Goal: Task Accomplishment & Management: Manage account settings

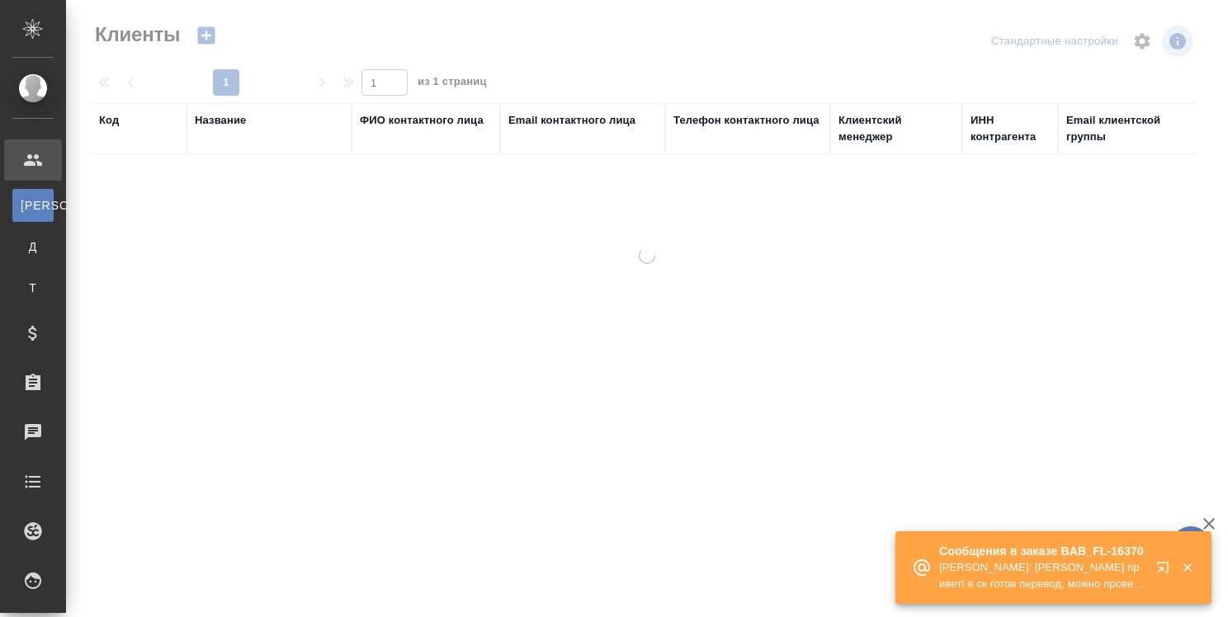
select select "RU"
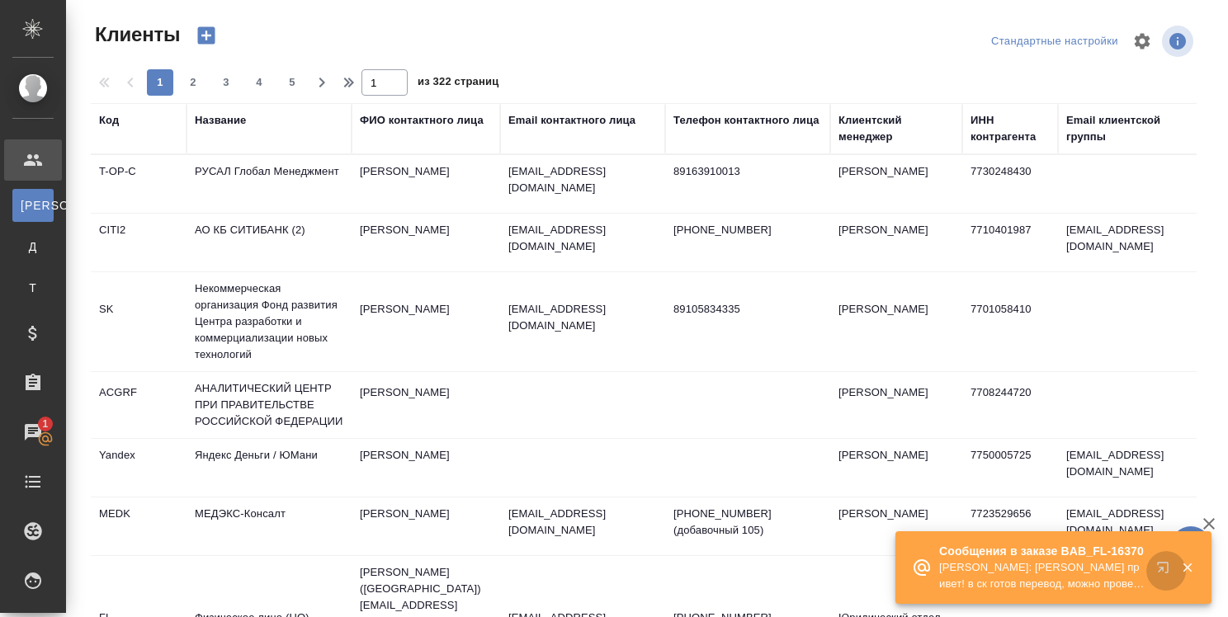
click at [1162, 565] on icon "button" at bounding box center [1166, 571] width 20 height 20
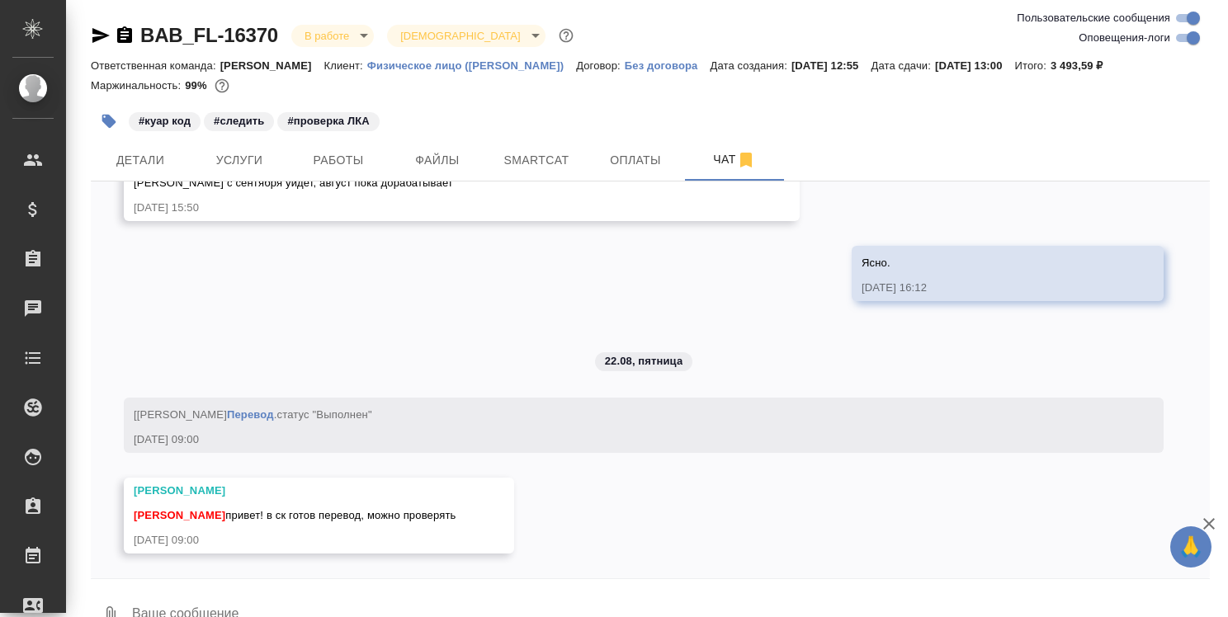
scroll to position [5495, 0]
click at [244, 599] on textarea at bounding box center [670, 616] width 1080 height 56
type textarea """
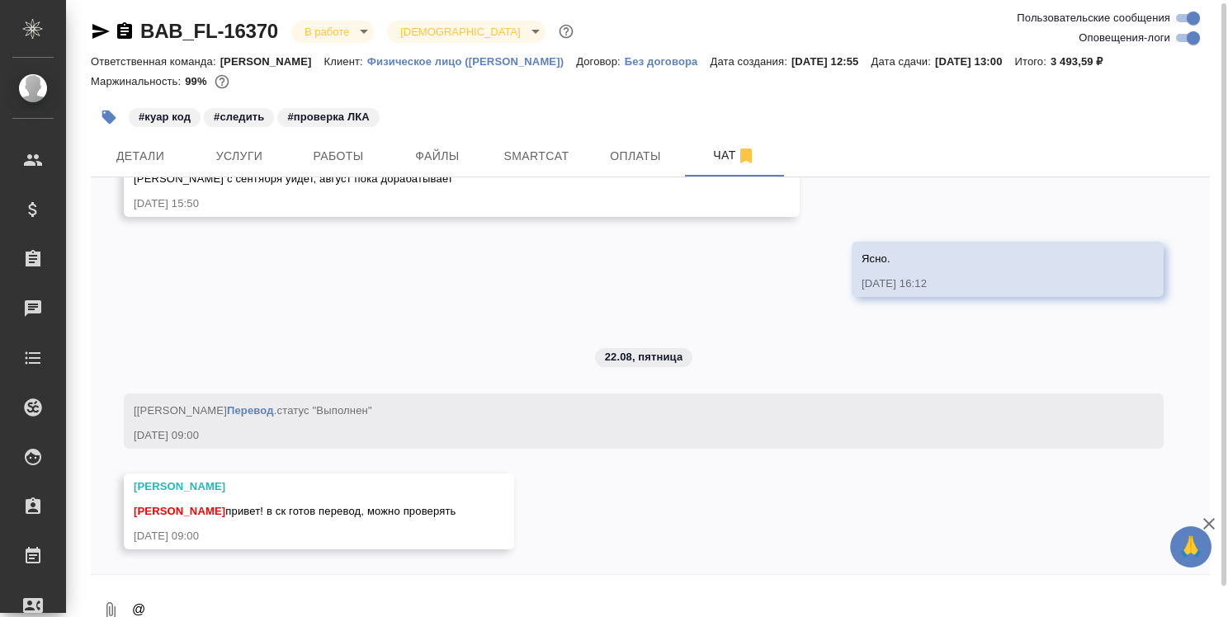
scroll to position [19, 0]
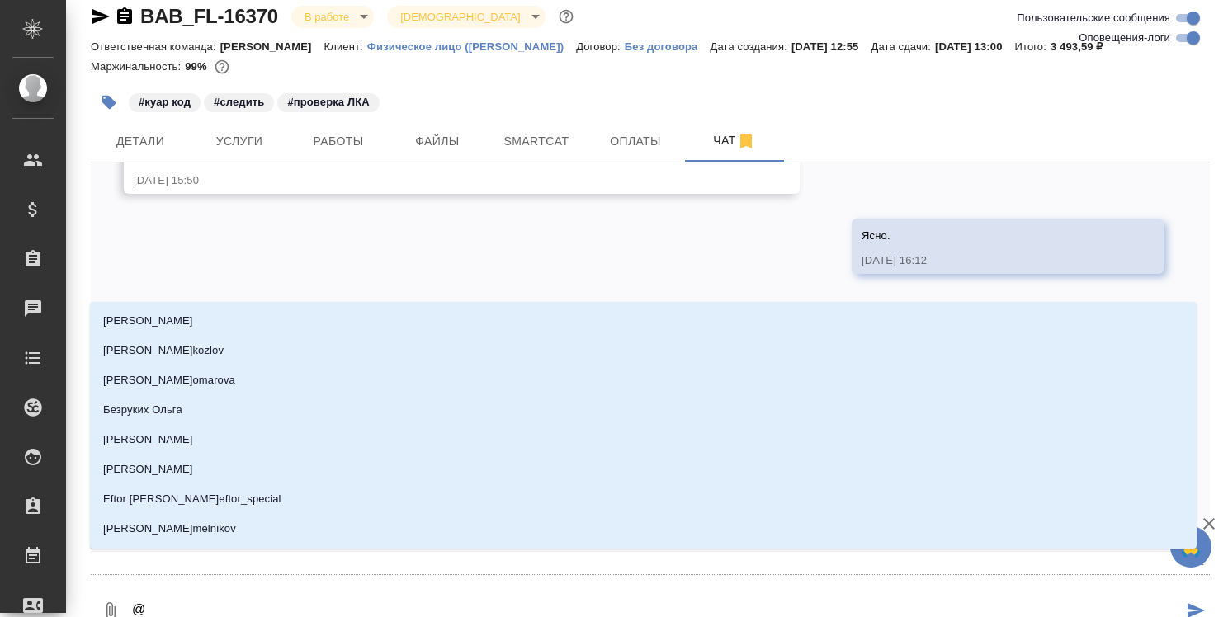
type textarea "@Т"
type input "Т"
type textarea "@ТА"
type input "ТА"
type textarea "@ТАР"
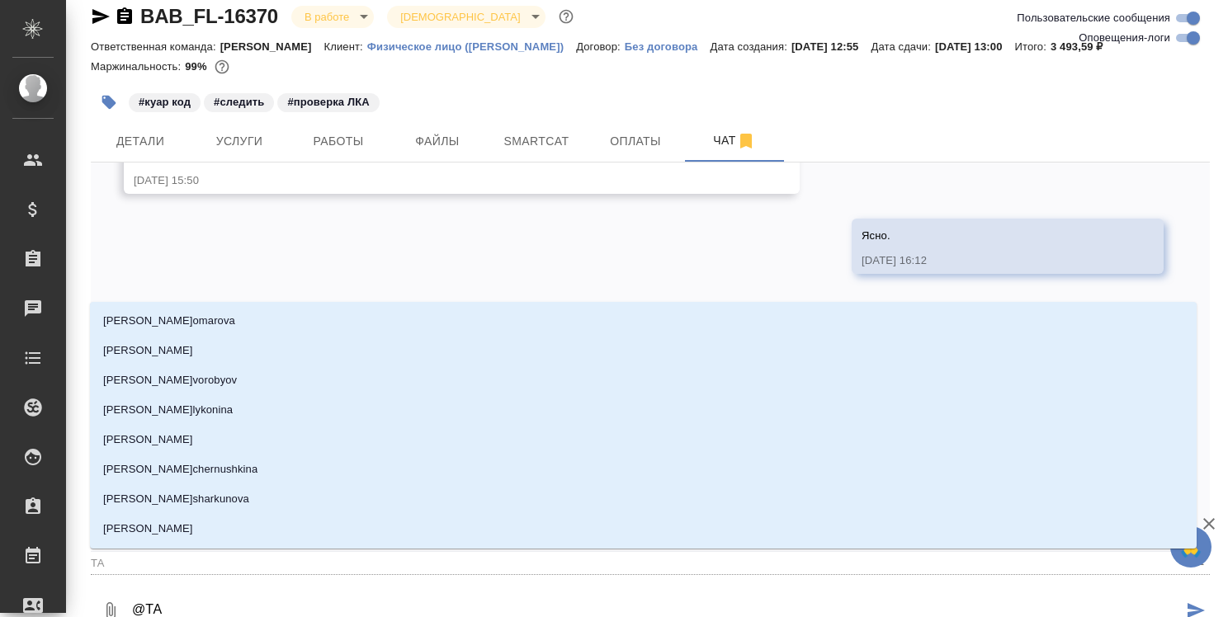
type input "[PERSON_NAME]"
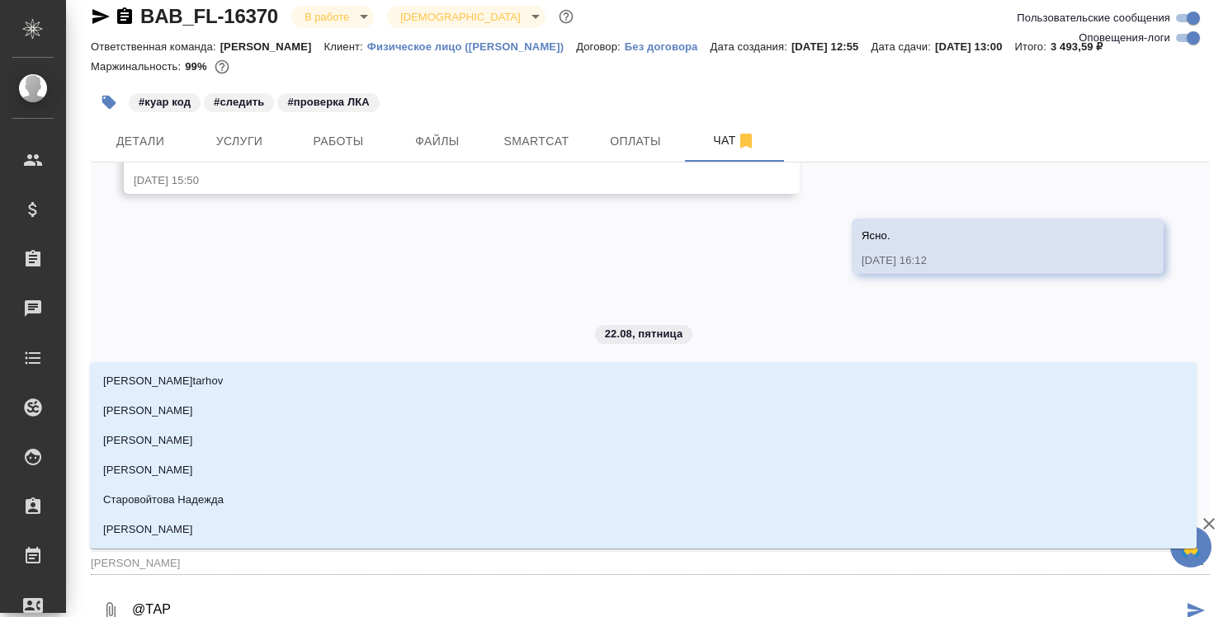
type textarea "@ТАРА"
type input "ТАРА"
type textarea "@ТАРАБ"
type input "ТАРАБ"
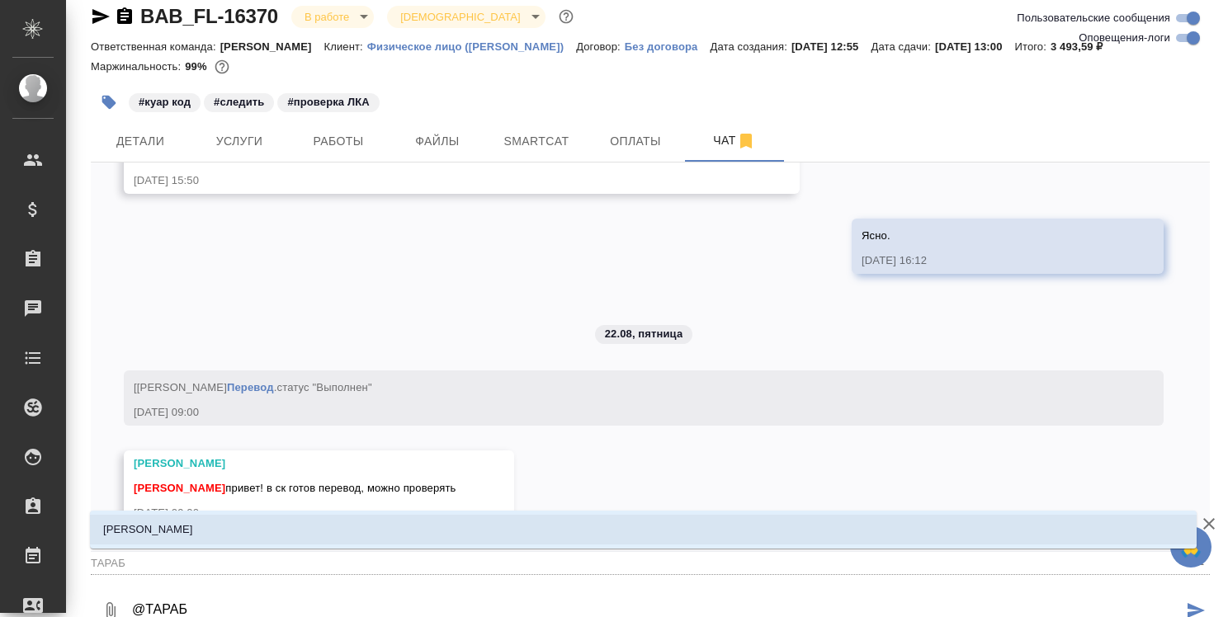
click at [367, 536] on li "[PERSON_NAME]" at bounding box center [643, 530] width 1107 height 30
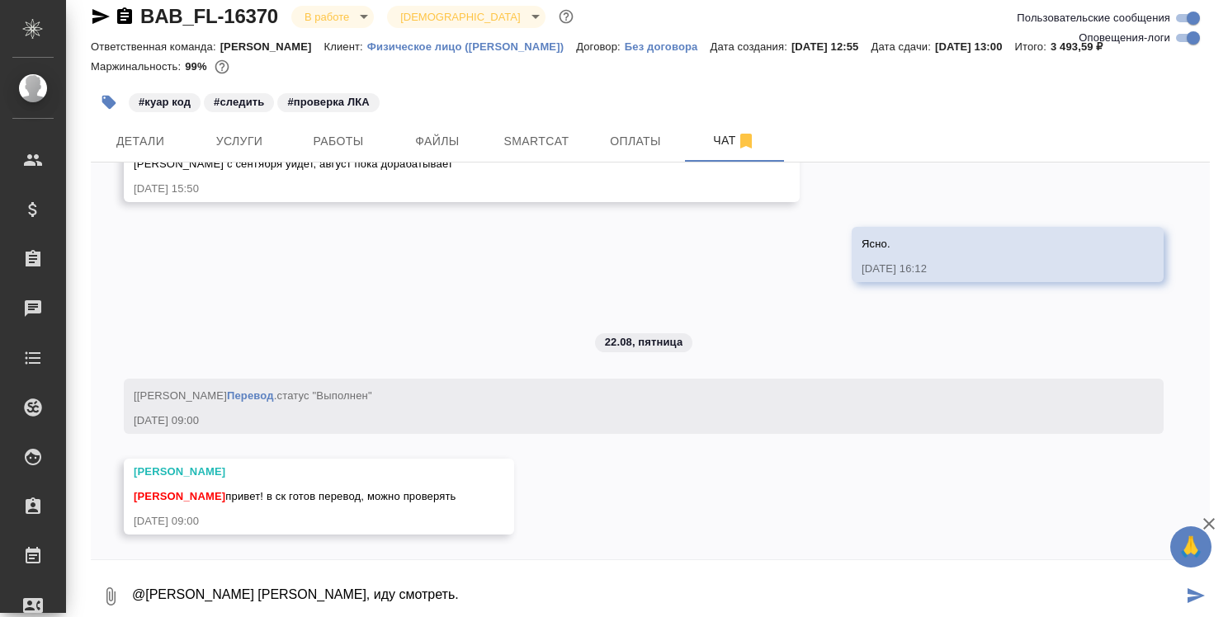
type textarea "@[PERSON_NAME] [PERSON_NAME], иду смотреть."
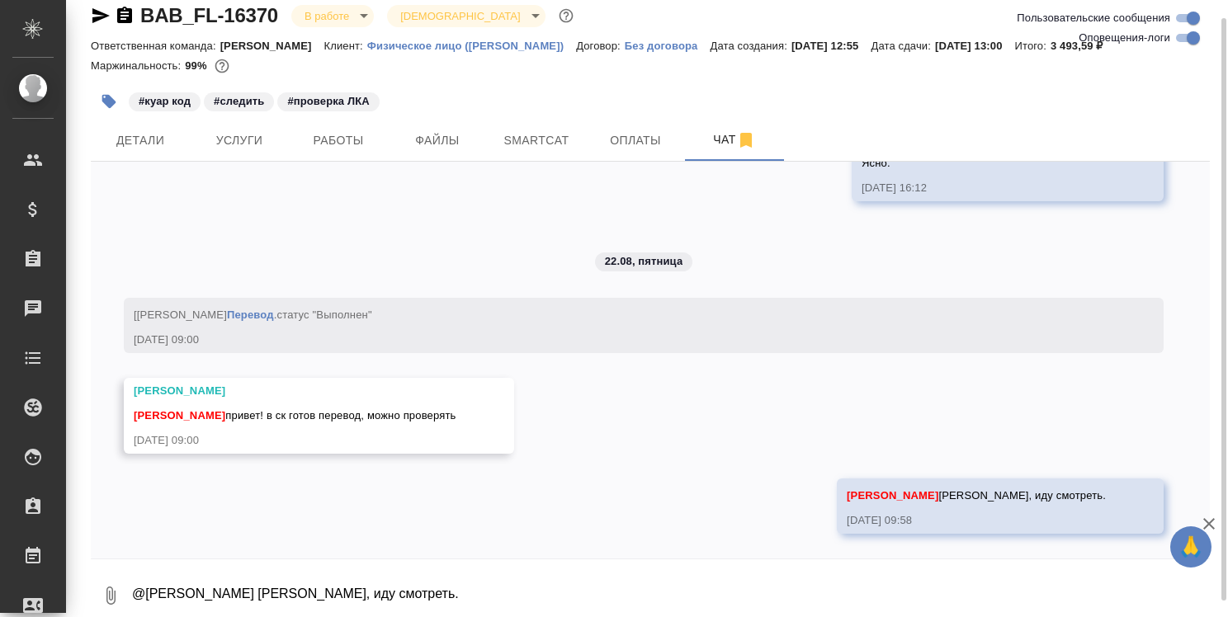
scroll to position [5575, 0]
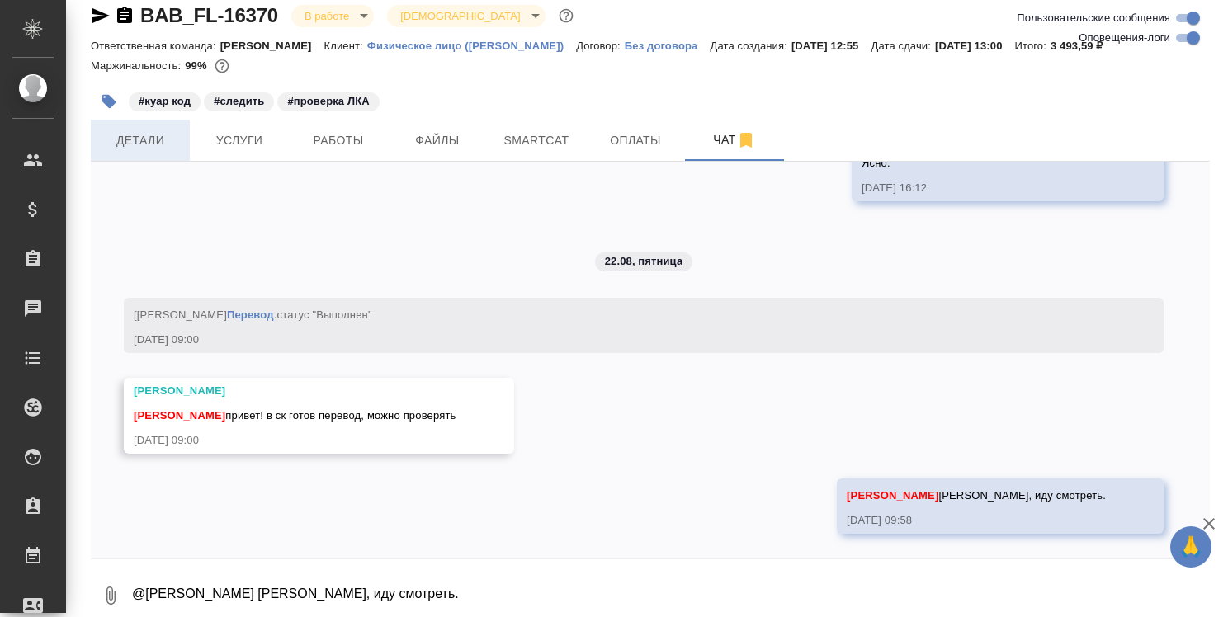
click at [149, 136] on span "Детали" at bounding box center [140, 140] width 79 height 21
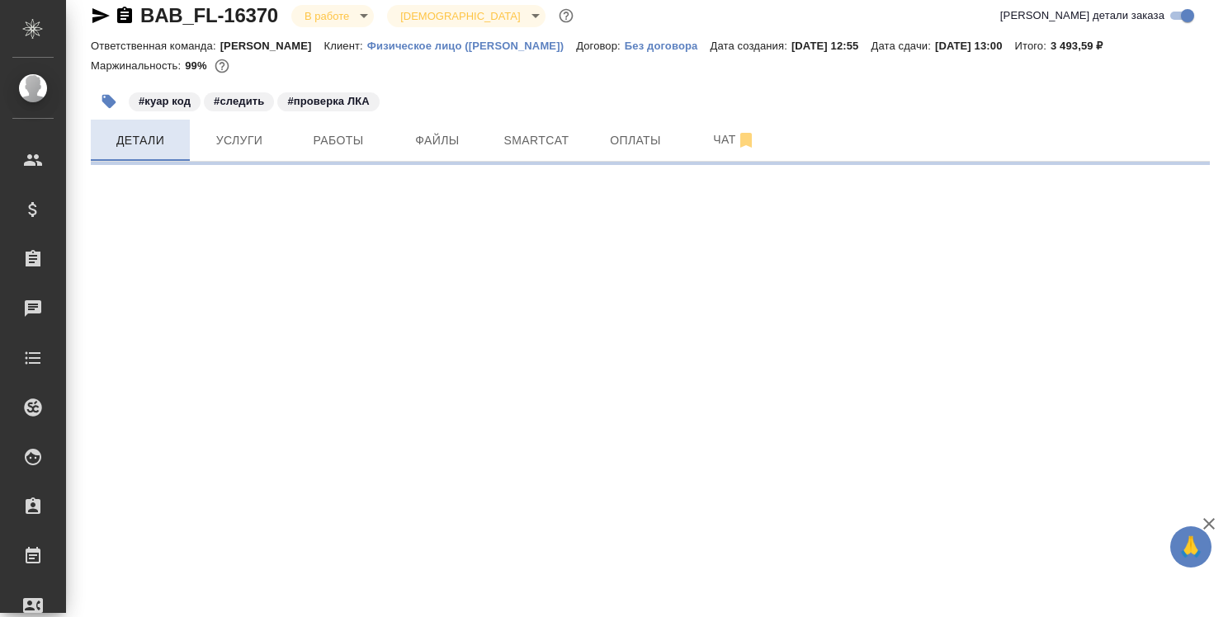
select select "RU"
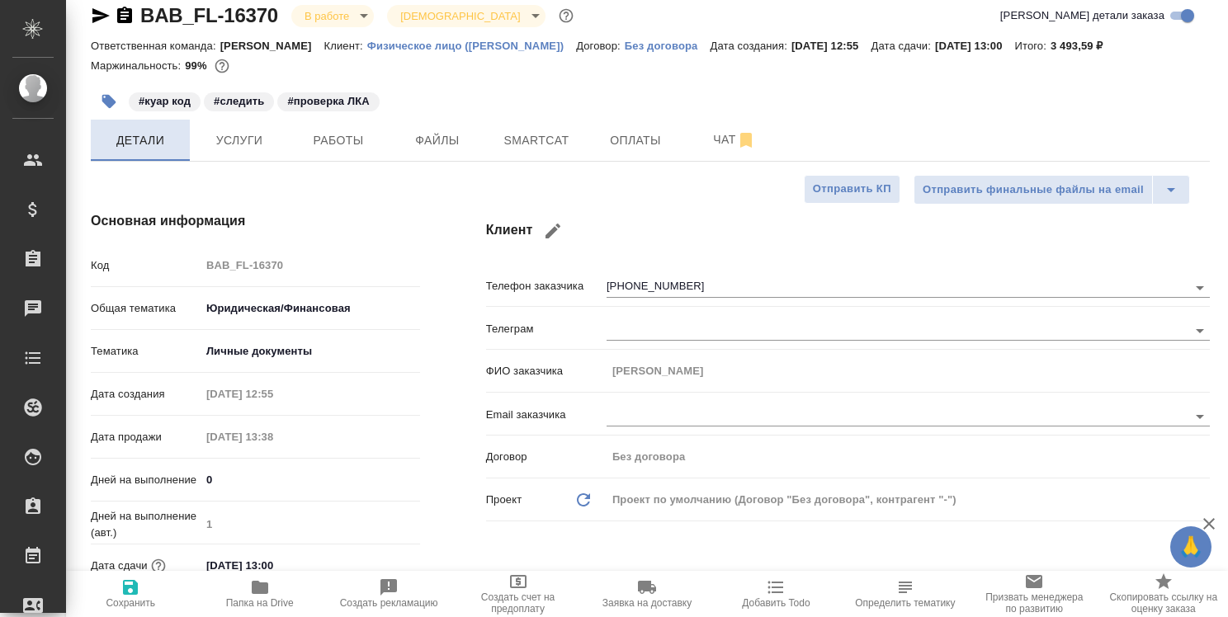
type textarea "x"
type input "[PERSON_NAME]"
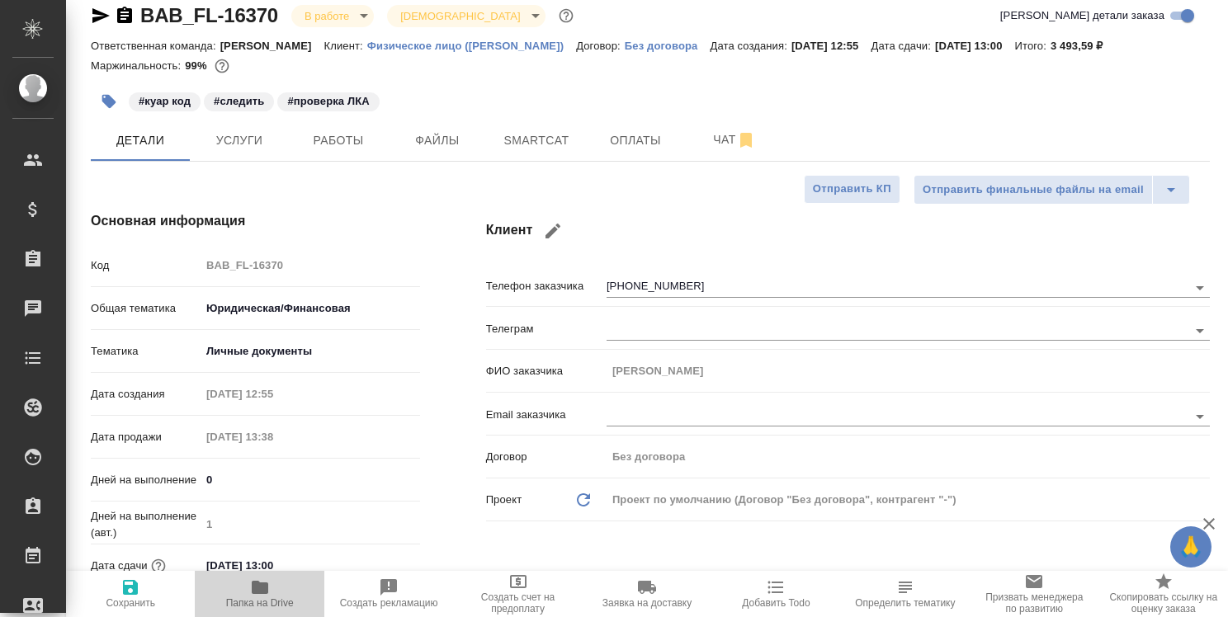
click at [263, 585] on icon "button" at bounding box center [260, 587] width 17 height 13
type textarea "x"
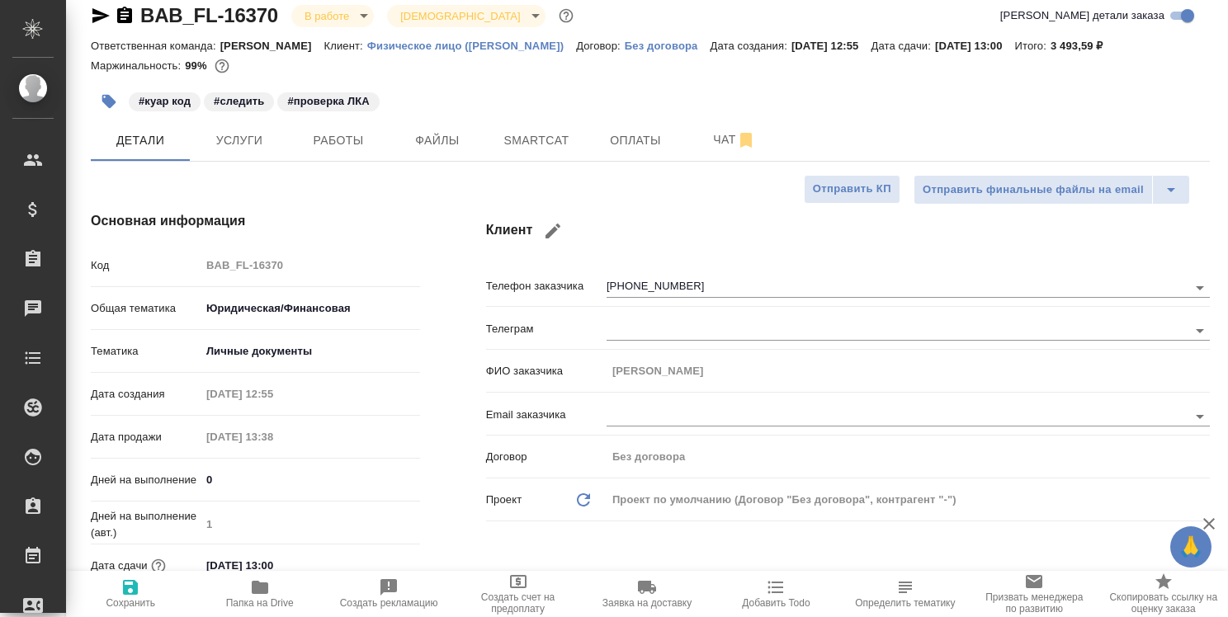
type textarea "x"
click at [533, 135] on span "Smartcat" at bounding box center [536, 140] width 79 height 21
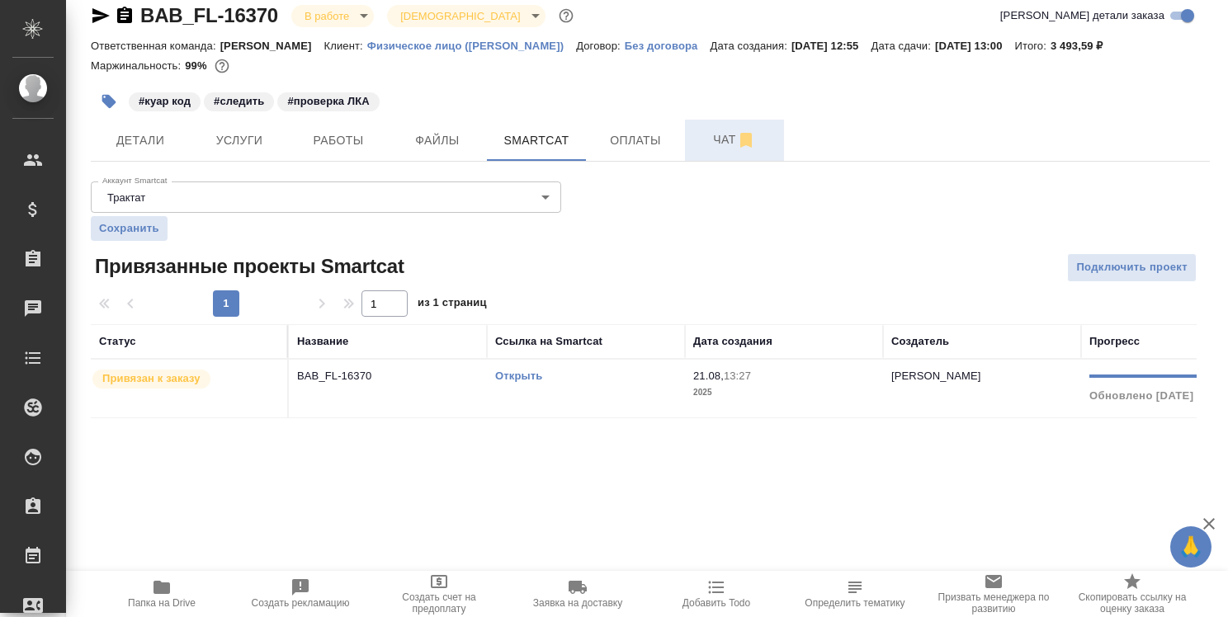
click at [727, 131] on span "Чат" at bounding box center [734, 140] width 79 height 21
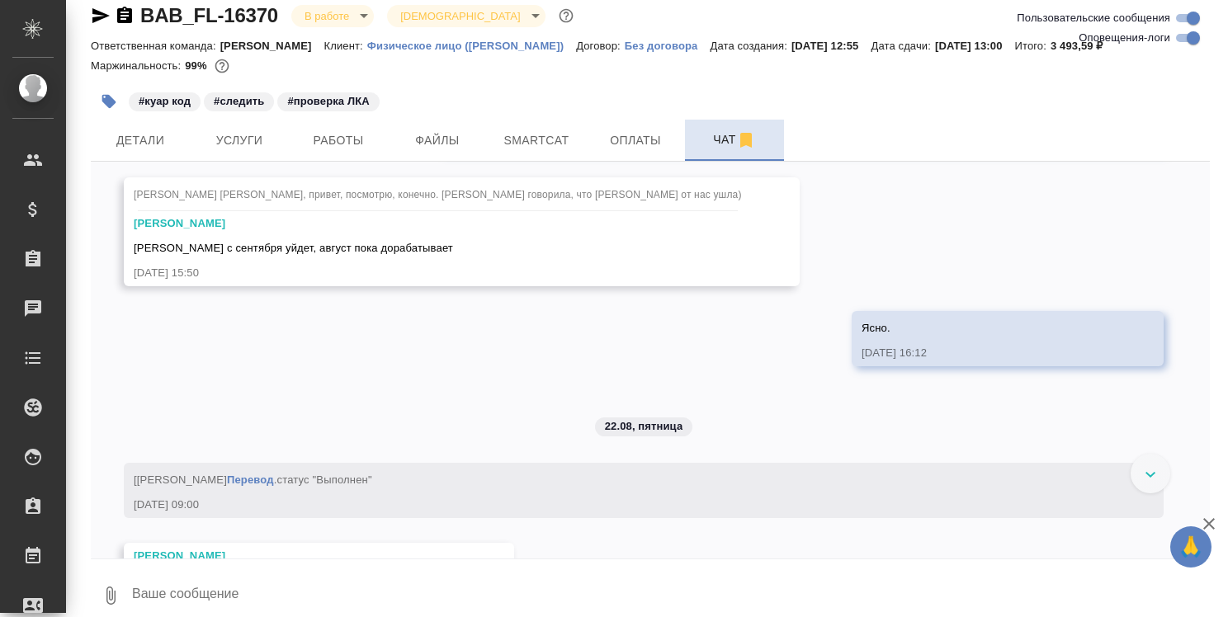
scroll to position [5575, 0]
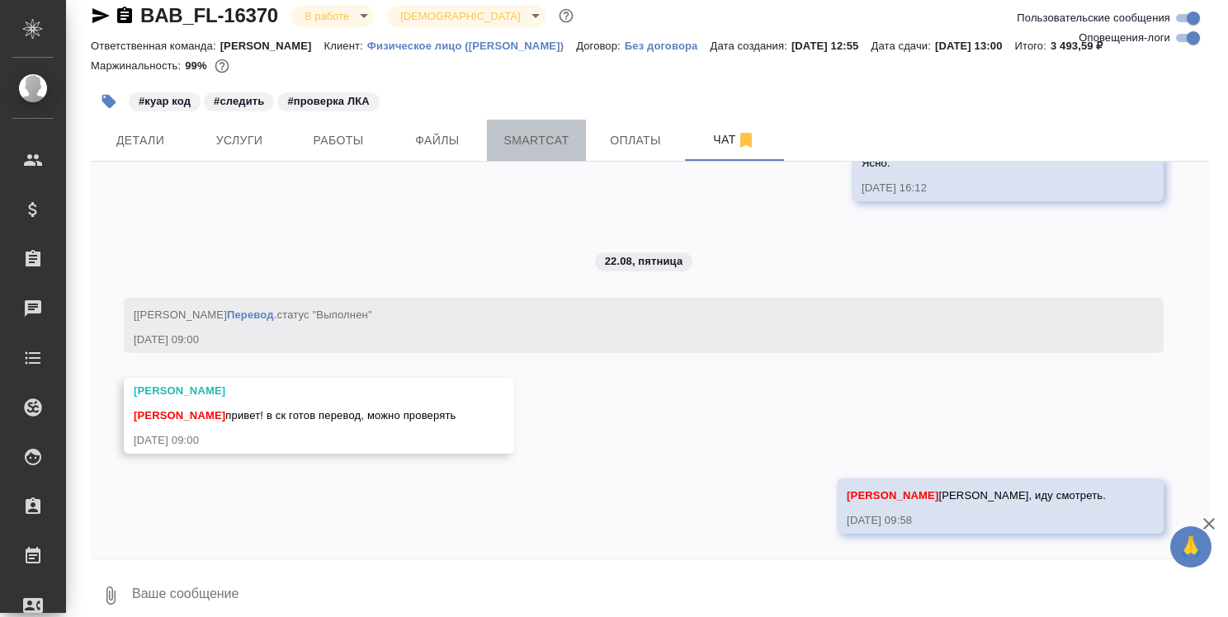
click at [530, 145] on span "Smartcat" at bounding box center [536, 140] width 79 height 21
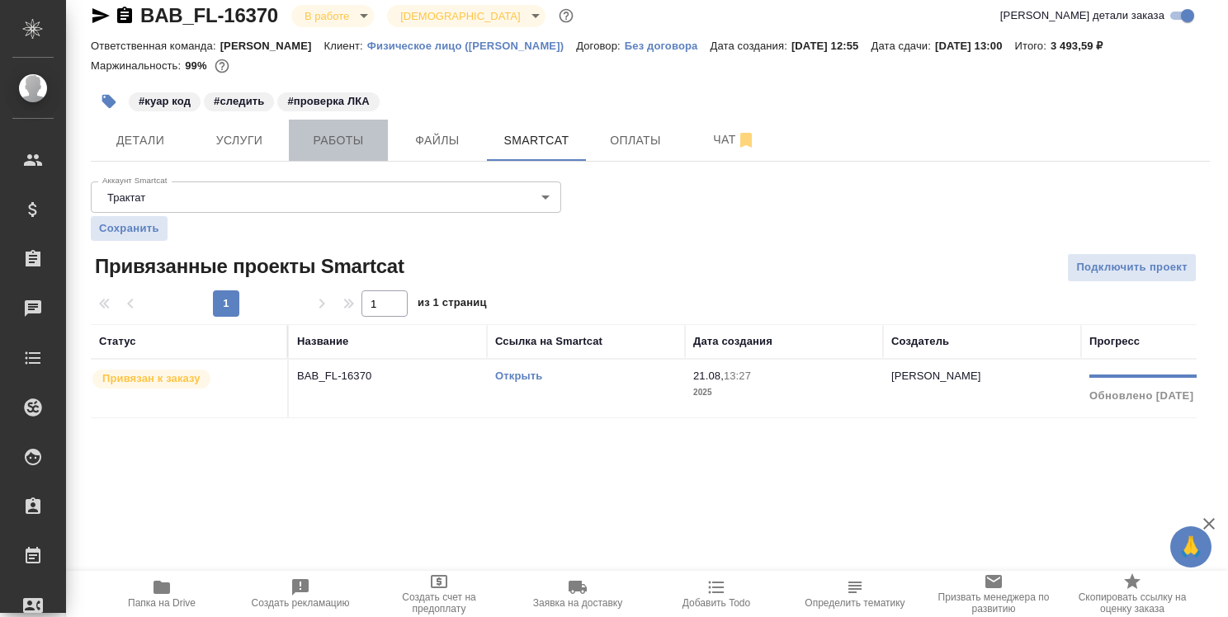
click at [346, 140] on span "Работы" at bounding box center [338, 140] width 79 height 21
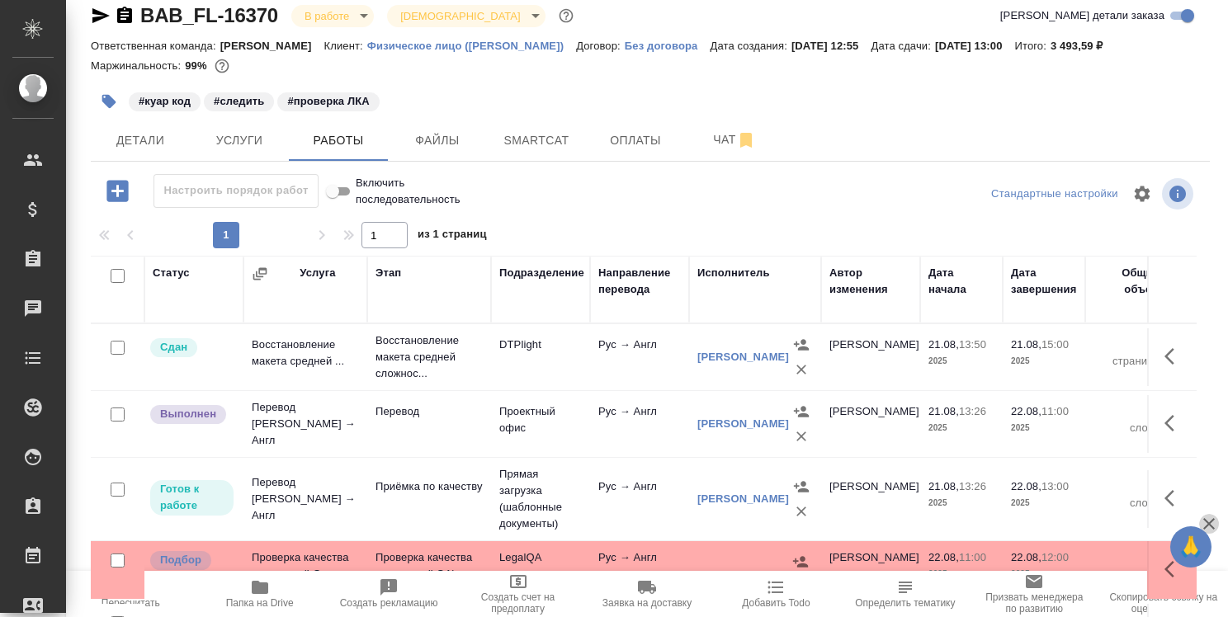
click at [1205, 514] on icon "button" at bounding box center [1209, 524] width 20 height 20
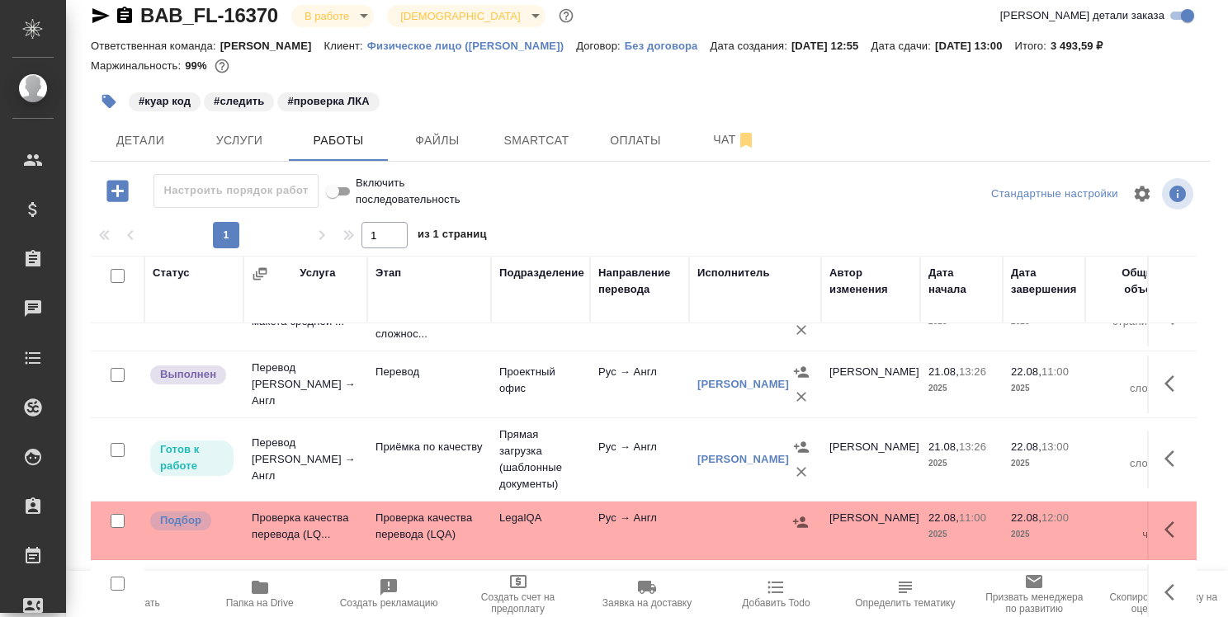
scroll to position [50, 0]
click at [547, 135] on span "Smartcat" at bounding box center [536, 140] width 79 height 21
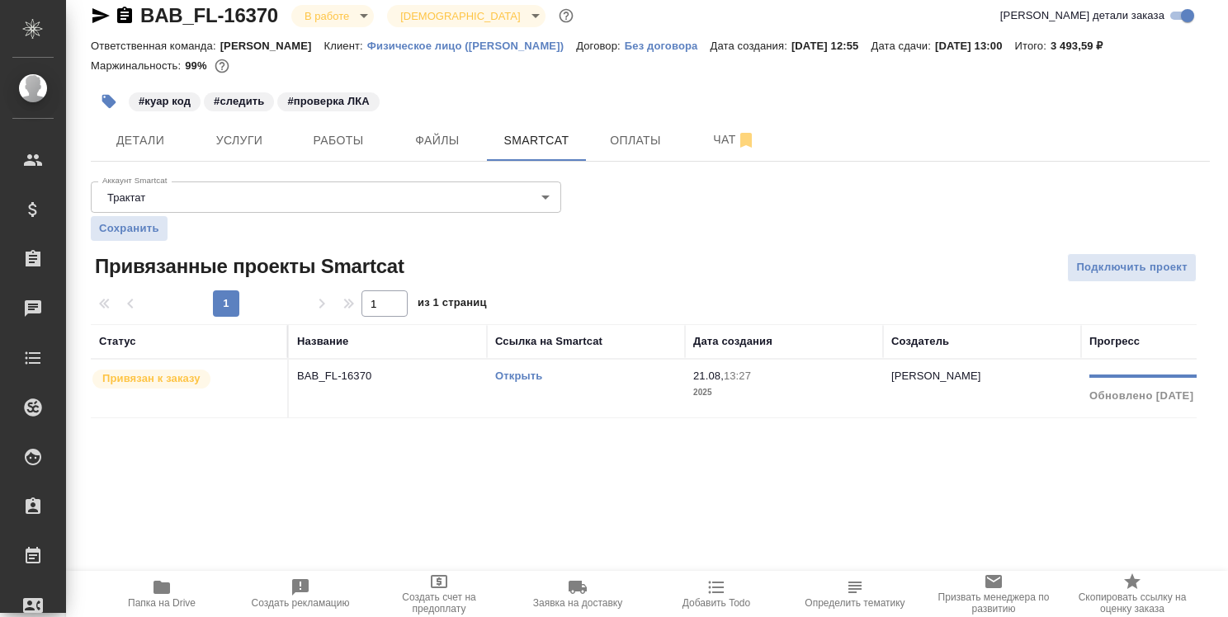
click at [518, 376] on link "Открыть" at bounding box center [518, 376] width 47 height 12
click at [141, 144] on span "Детали" at bounding box center [140, 140] width 79 height 21
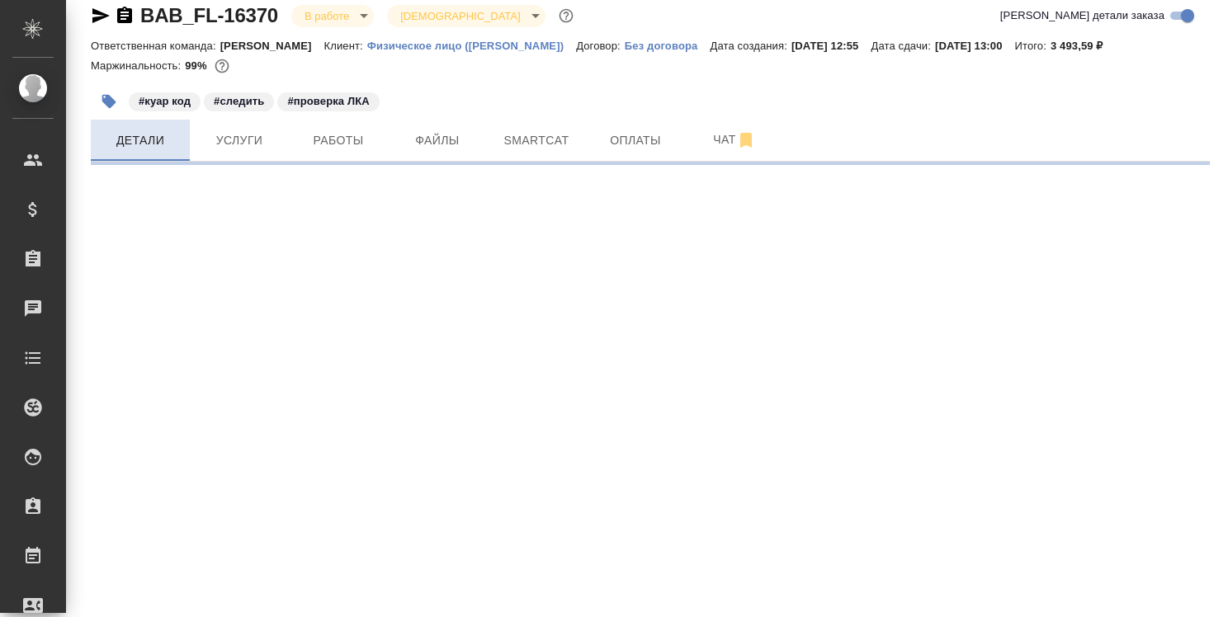
select select "RU"
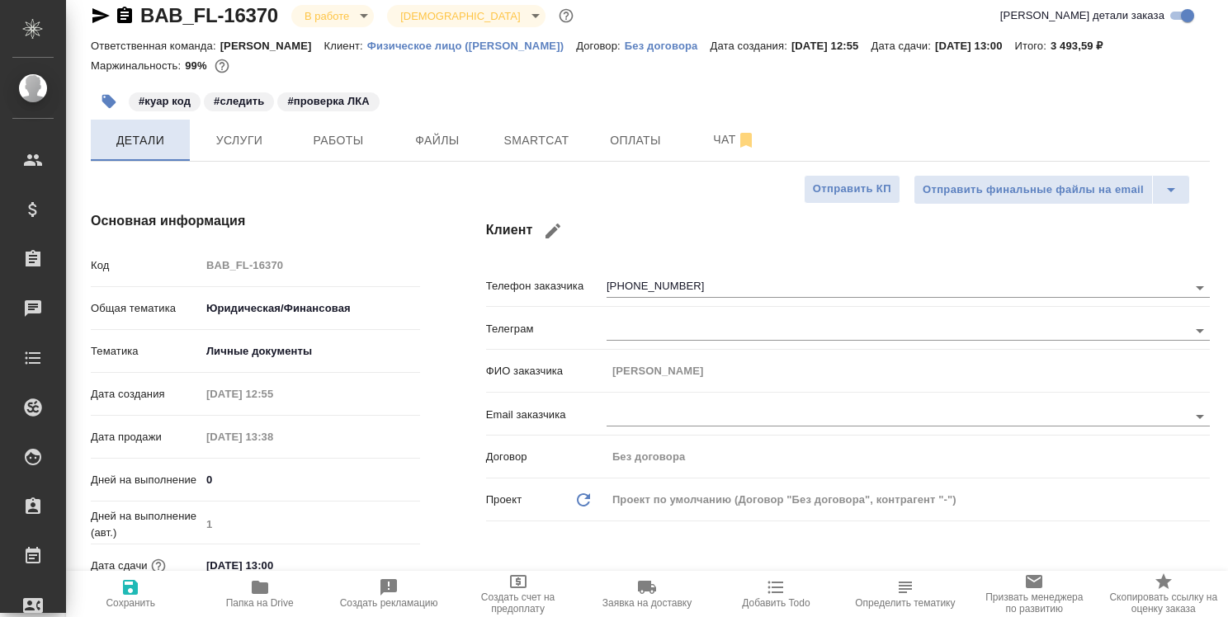
type textarea "x"
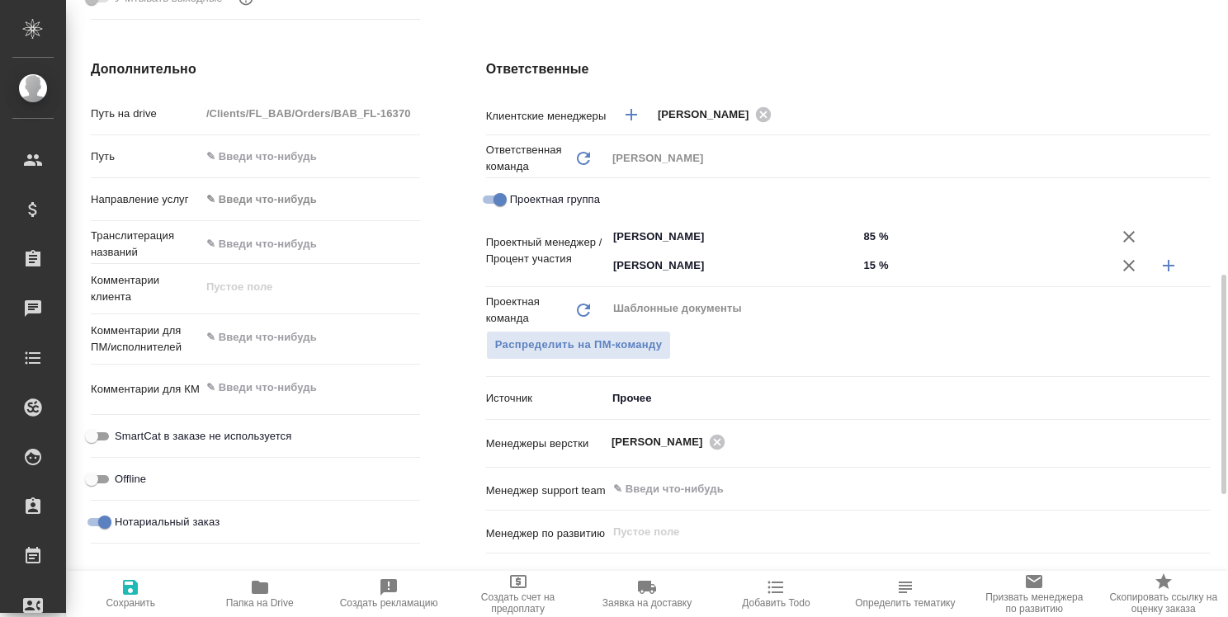
scroll to position [736, 0]
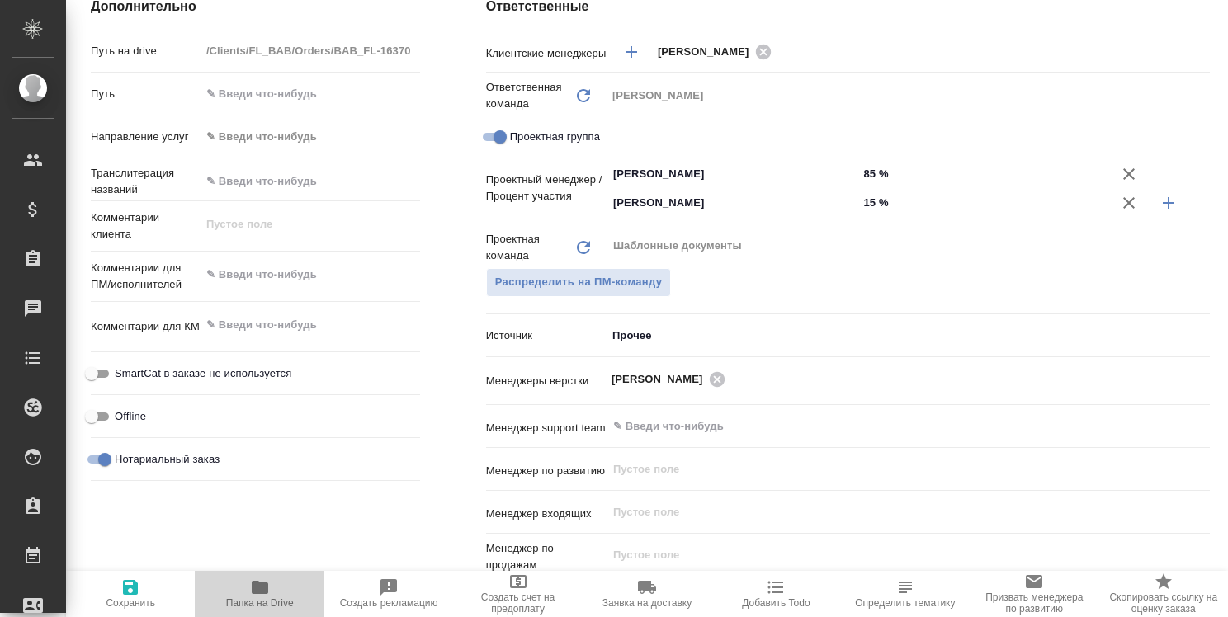
click at [261, 584] on icon "button" at bounding box center [260, 587] width 17 height 13
type textarea "x"
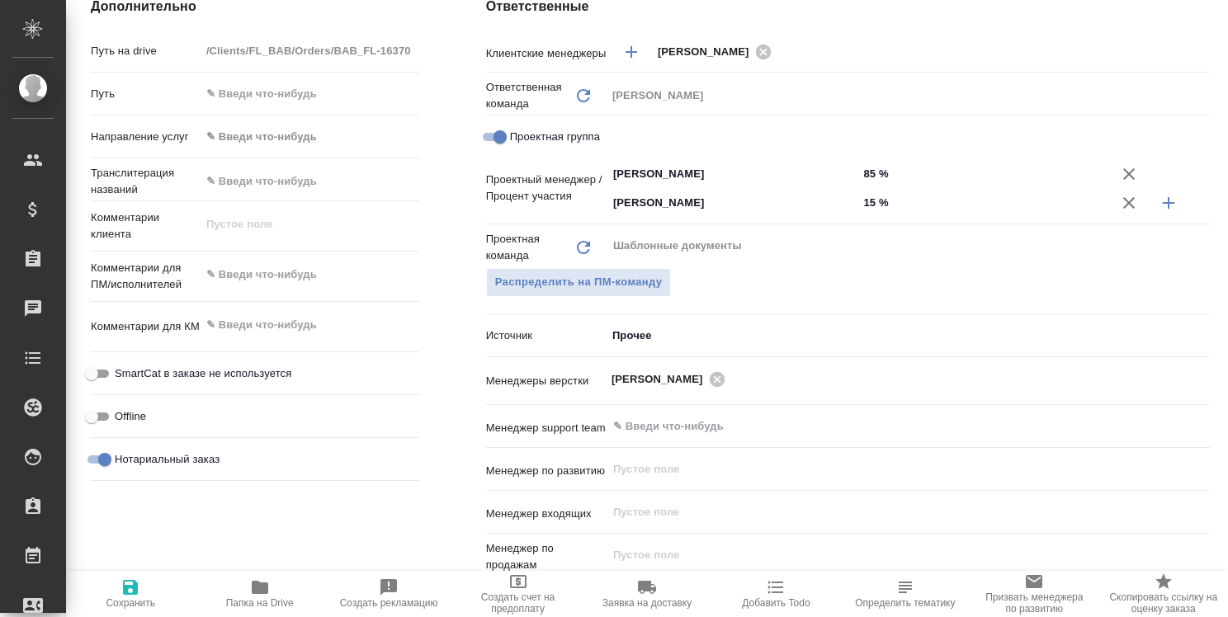
type textarea "x"
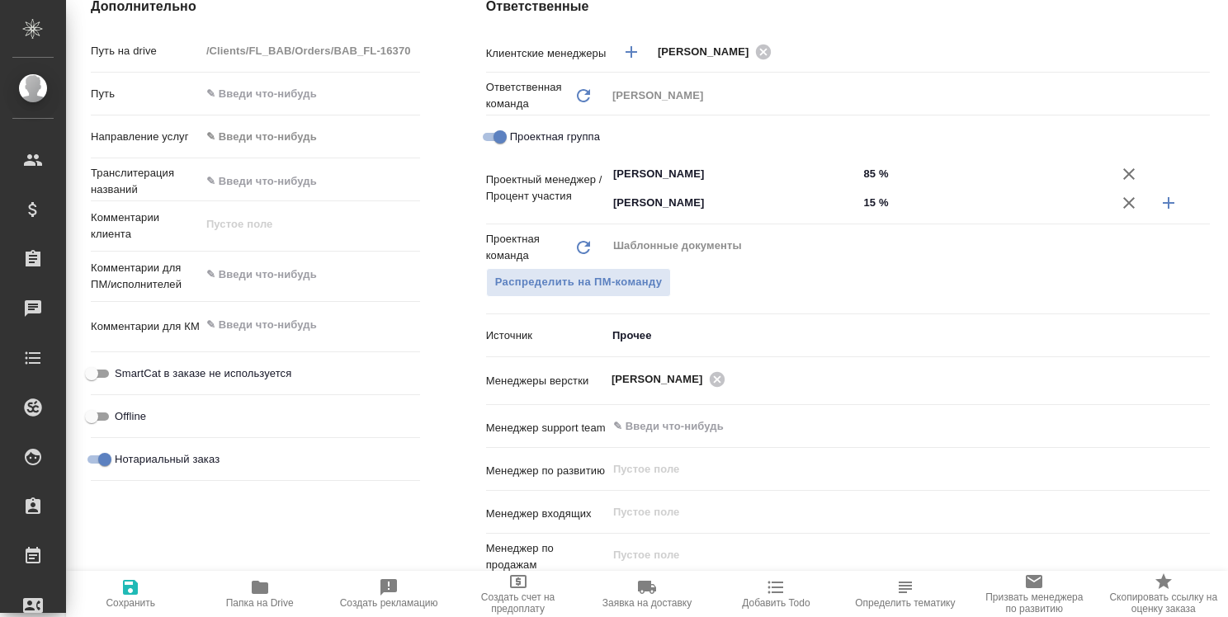
type textarea "x"
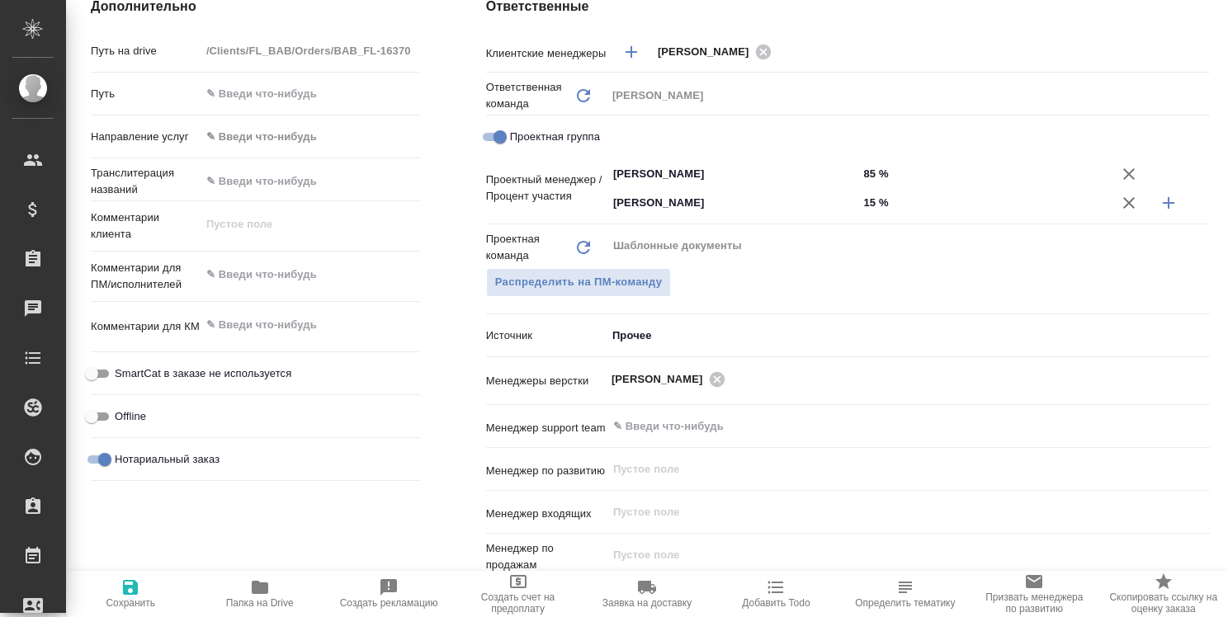
type textarea "x"
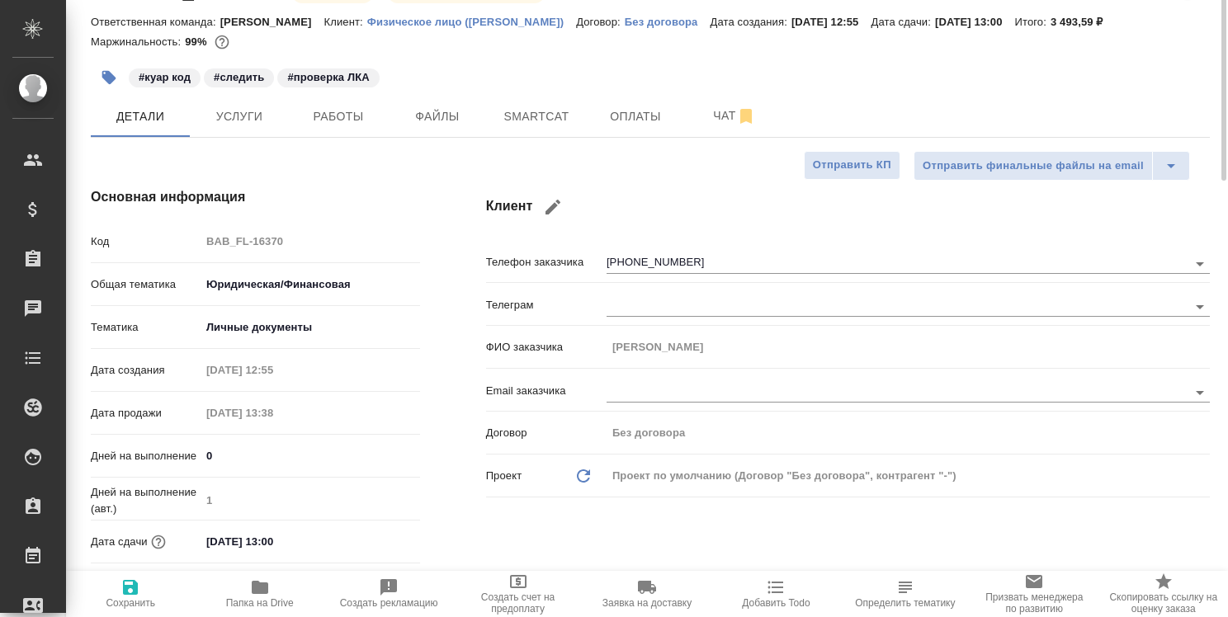
scroll to position [0, 0]
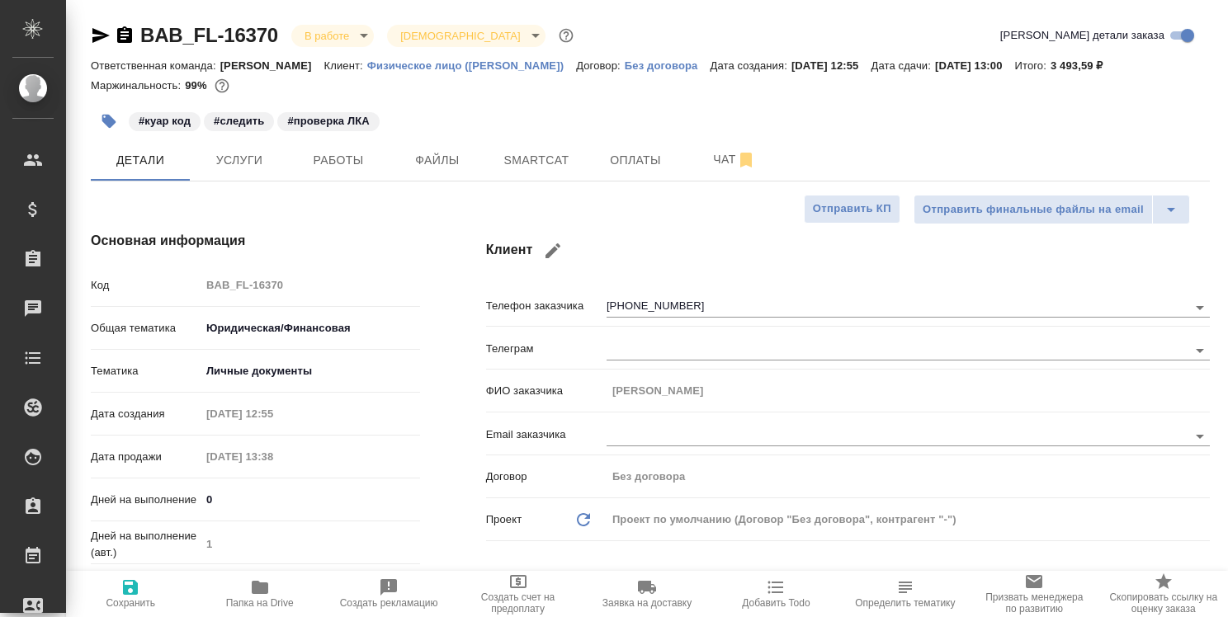
type textarea "x"
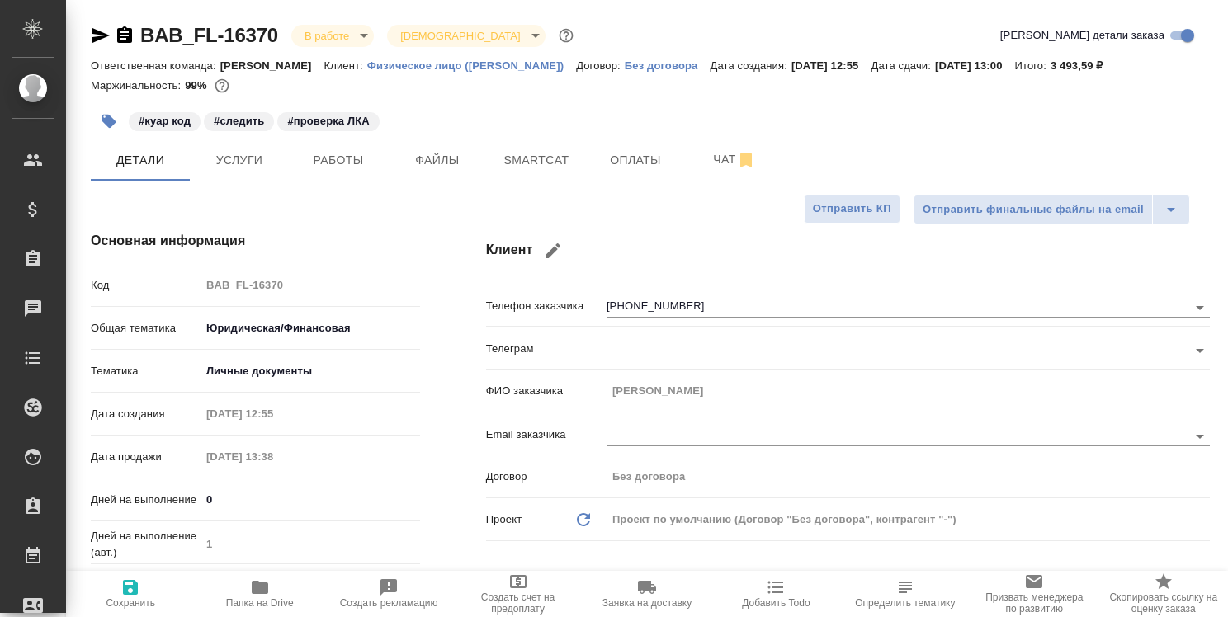
type textarea "x"
click at [333, 161] on span "Работы" at bounding box center [338, 160] width 79 height 21
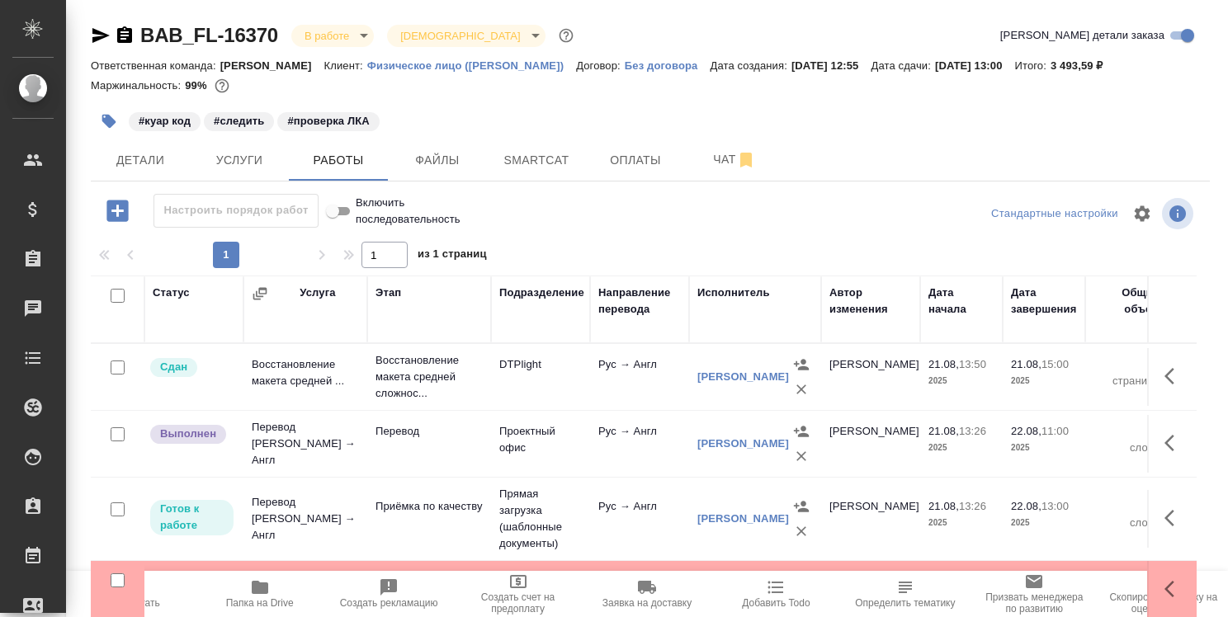
scroll to position [72, 0]
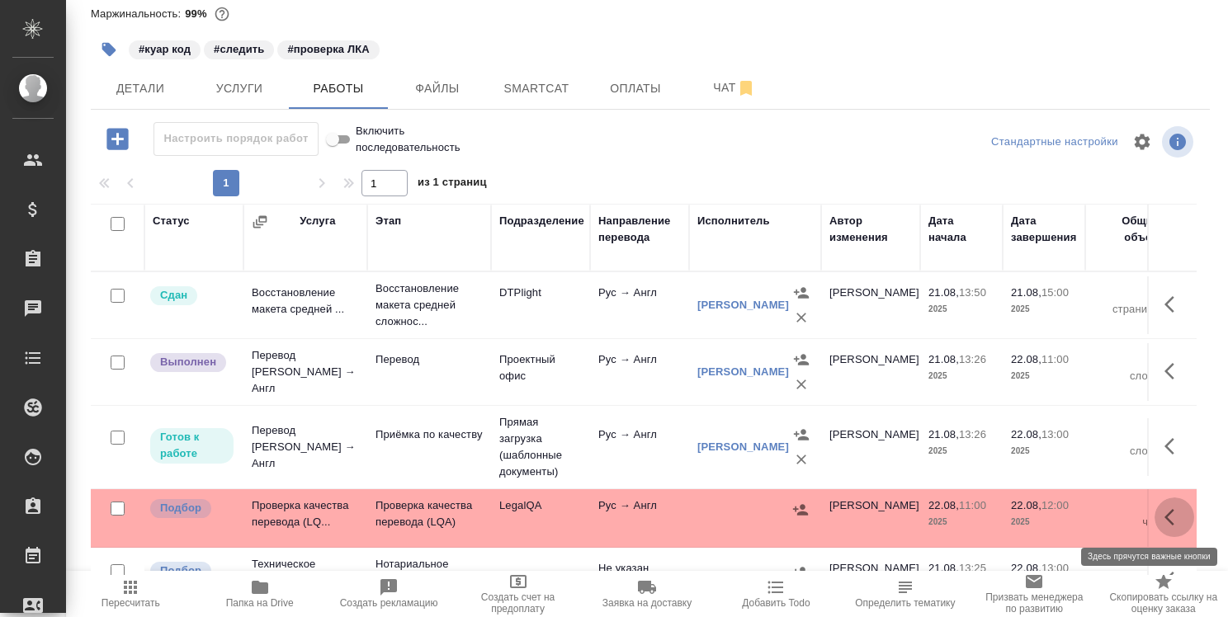
click at [1165, 515] on icon "button" at bounding box center [1170, 517] width 10 height 17
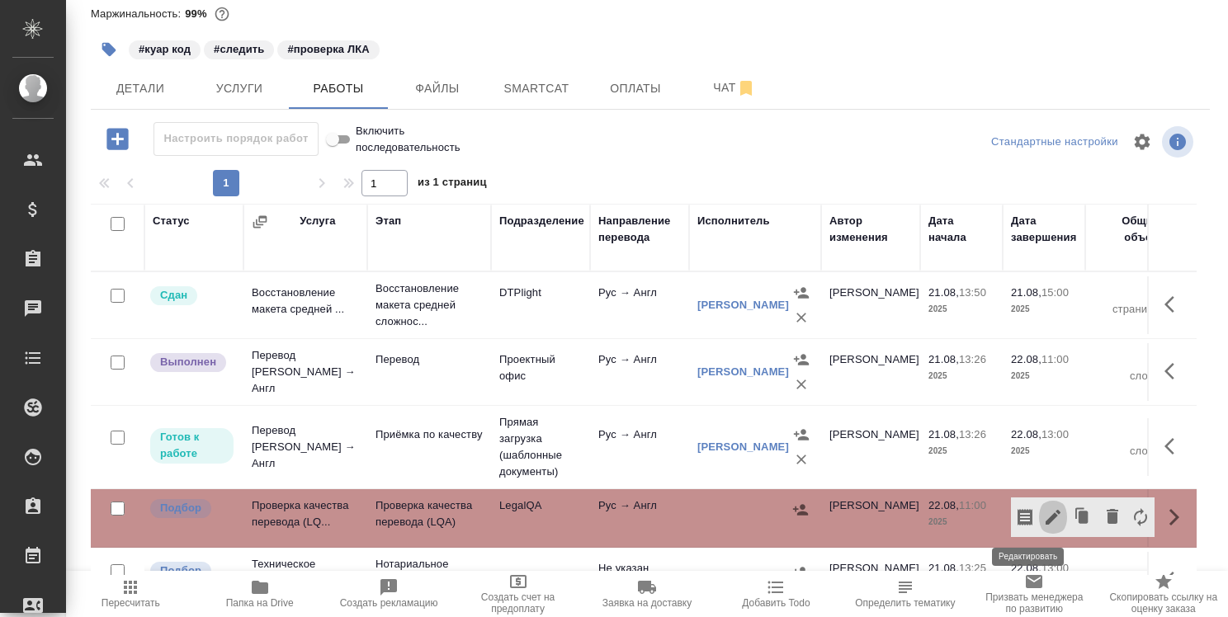
click at [1046, 523] on icon "button" at bounding box center [1053, 517] width 15 height 15
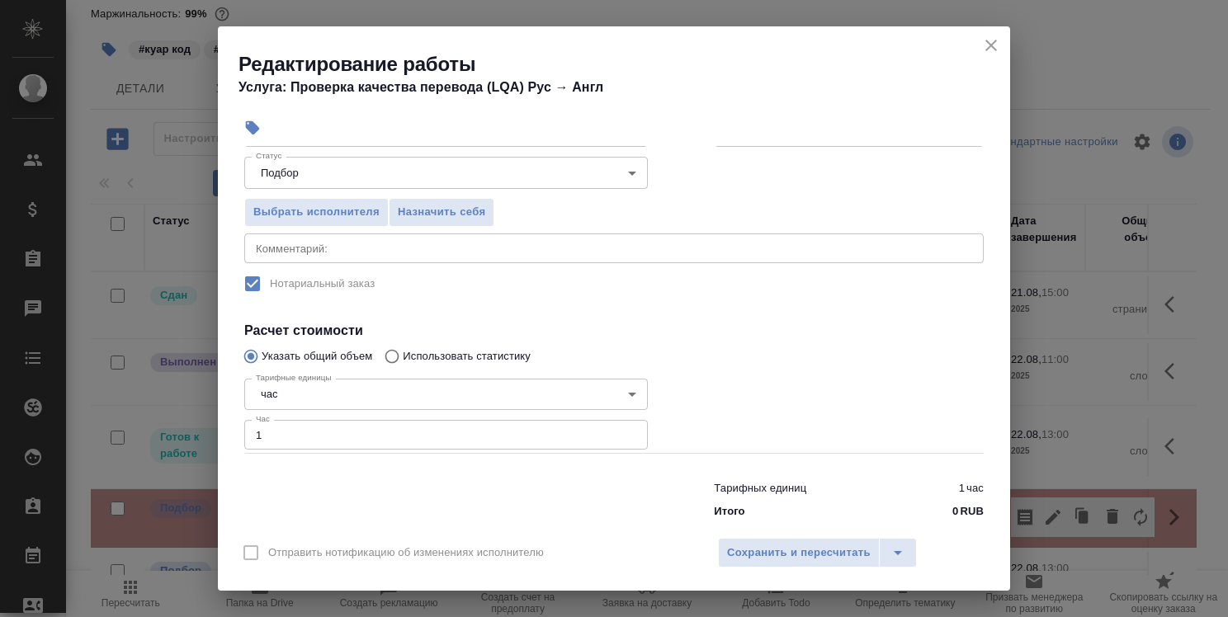
scroll to position [194, 0]
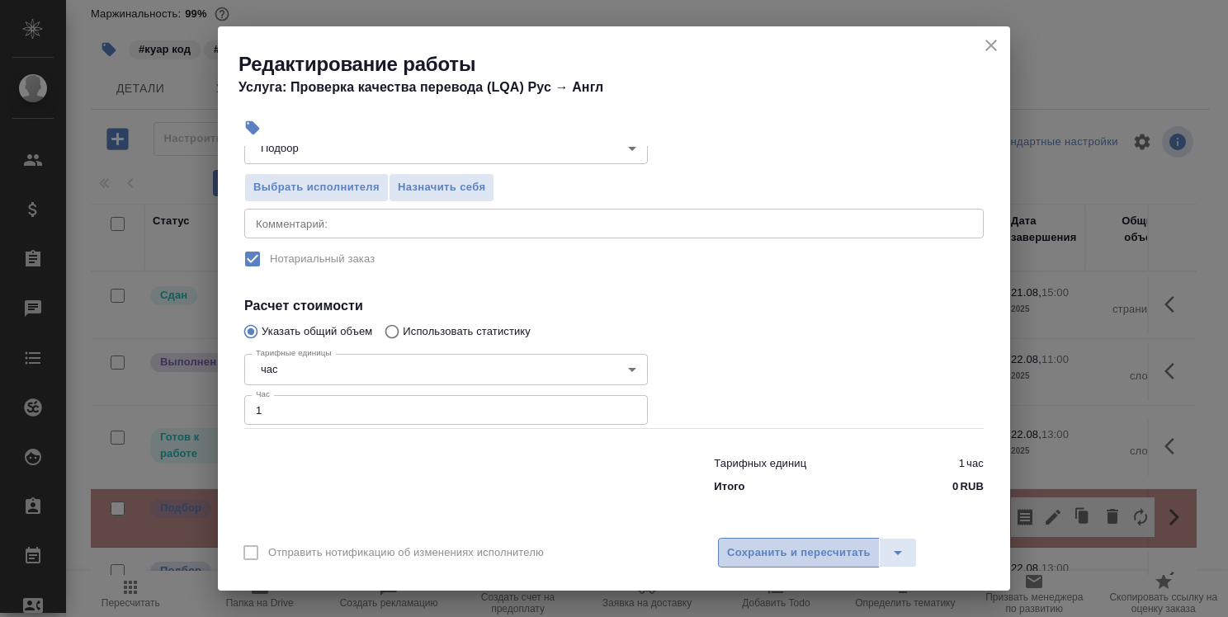
click at [758, 558] on span "Сохранить и пересчитать" at bounding box center [799, 553] width 144 height 19
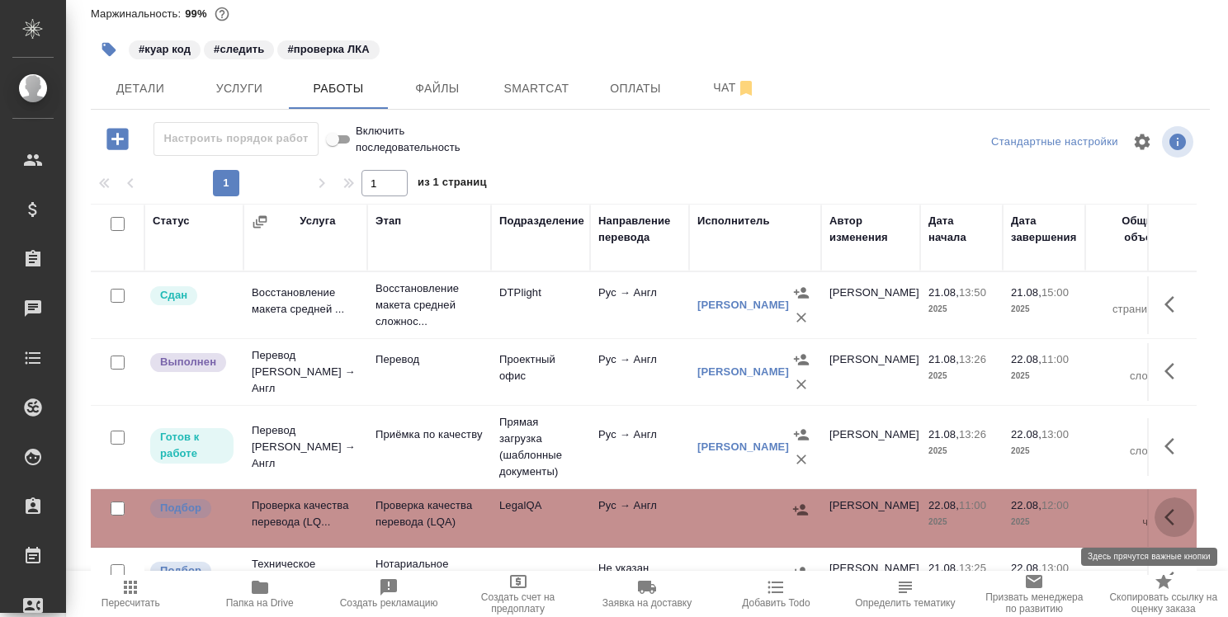
click at [1155, 512] on button "button" at bounding box center [1175, 518] width 40 height 40
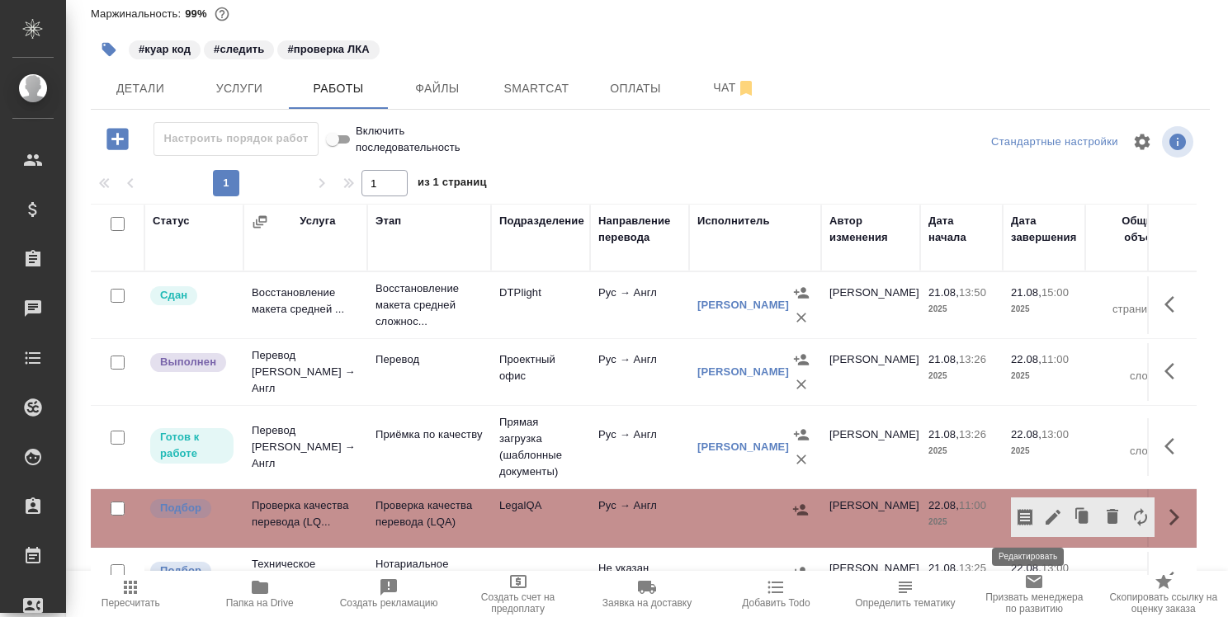
click at [1043, 512] on icon "button" at bounding box center [1053, 518] width 20 height 20
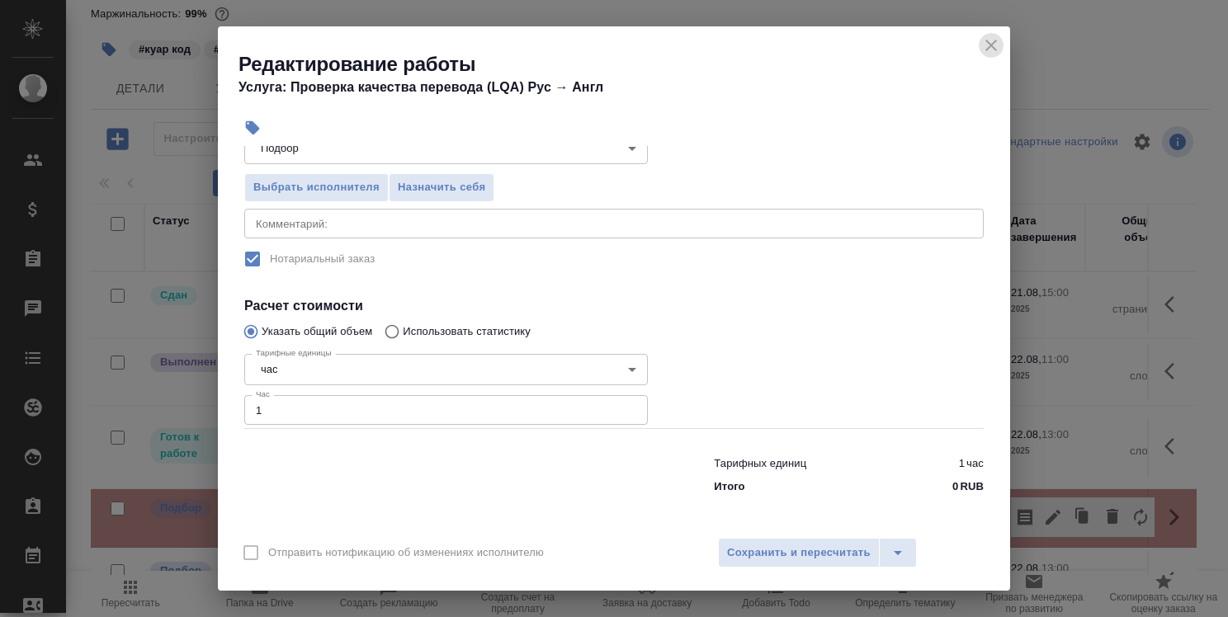
click at [991, 50] on icon "close" at bounding box center [991, 45] width 20 height 20
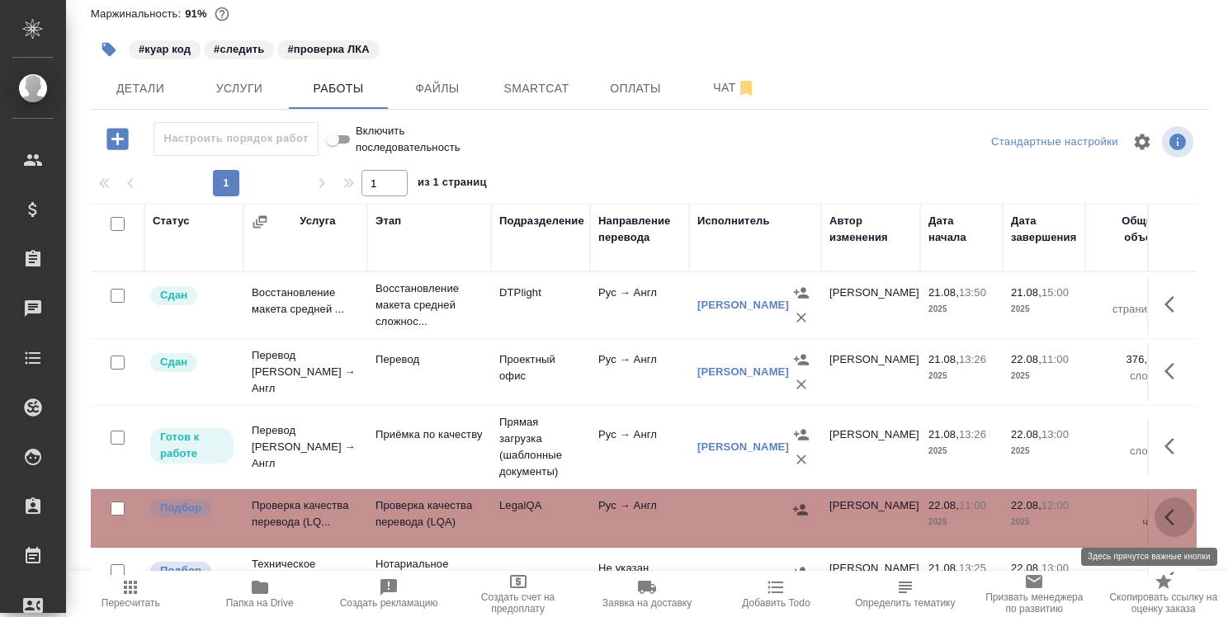
click at [1155, 528] on button "button" at bounding box center [1175, 518] width 40 height 40
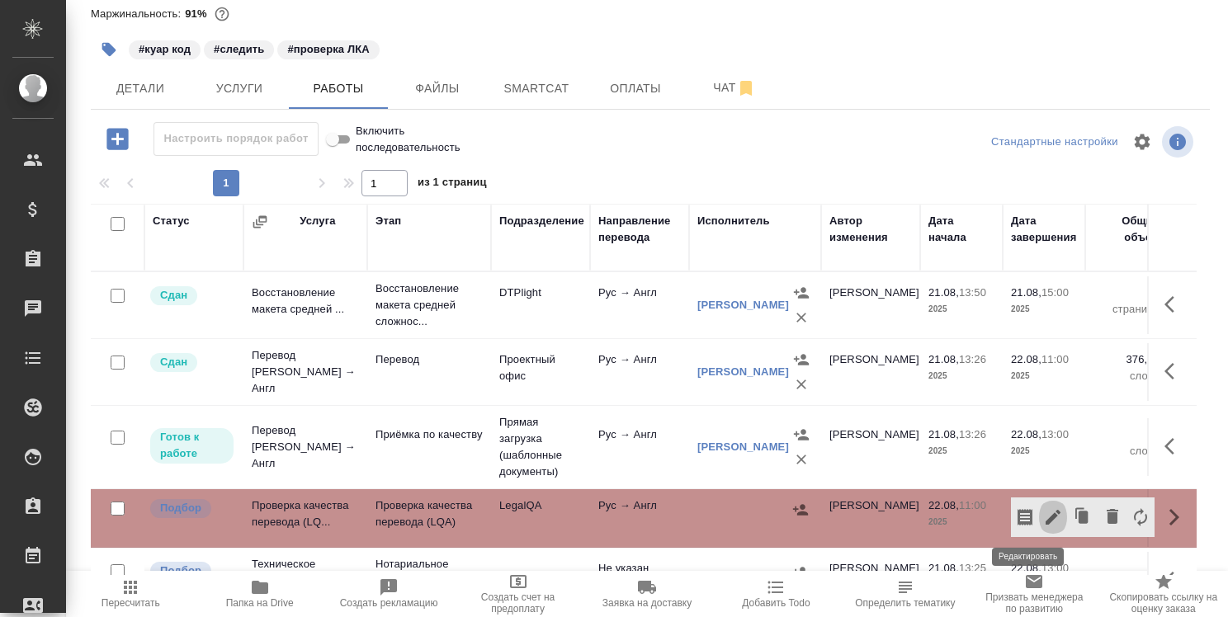
click at [1046, 522] on icon "button" at bounding box center [1053, 517] width 15 height 15
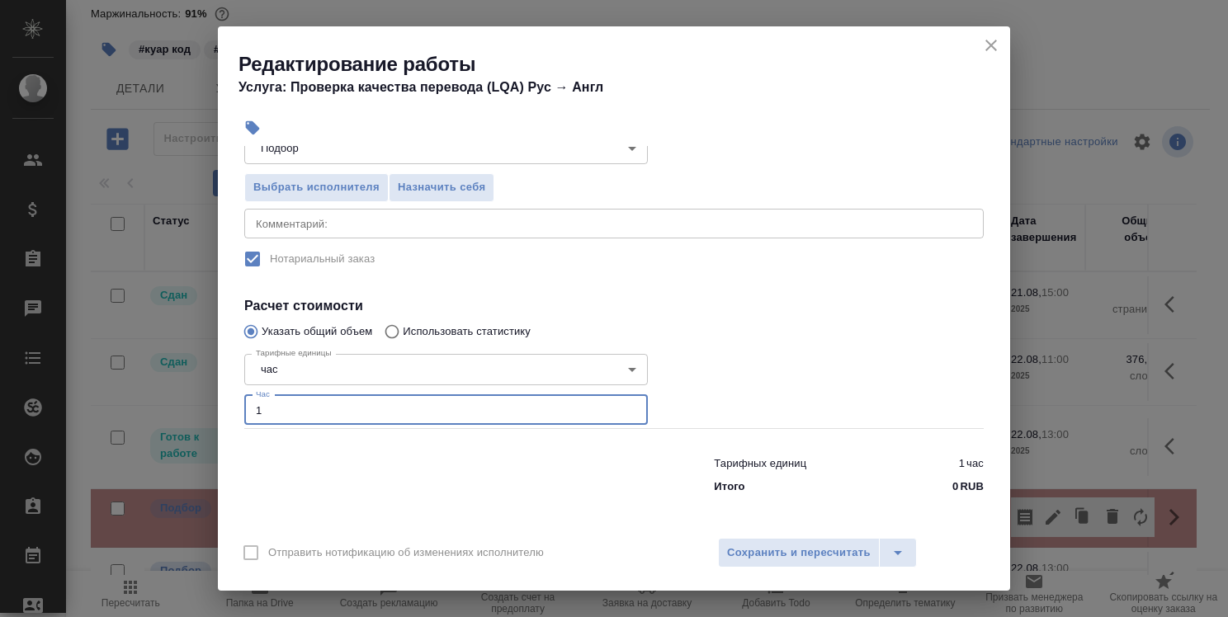
click at [562, 396] on input "1" at bounding box center [446, 410] width 404 height 30
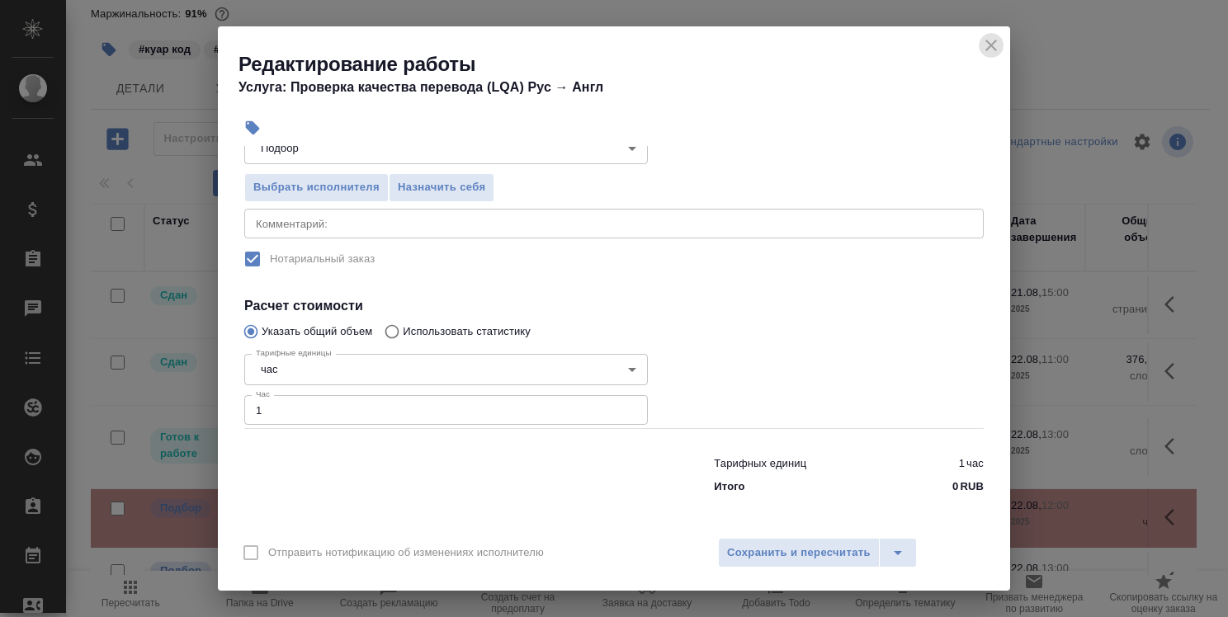
click at [1000, 43] on icon "close" at bounding box center [991, 45] width 20 height 20
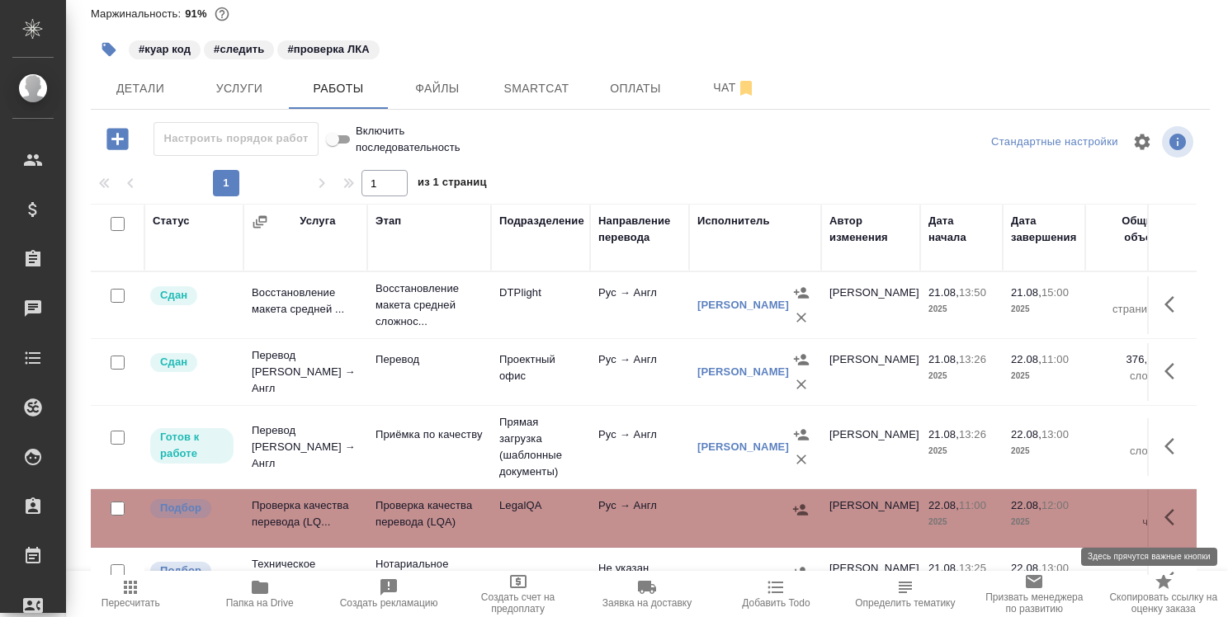
click at [1165, 509] on icon "button" at bounding box center [1175, 518] width 20 height 20
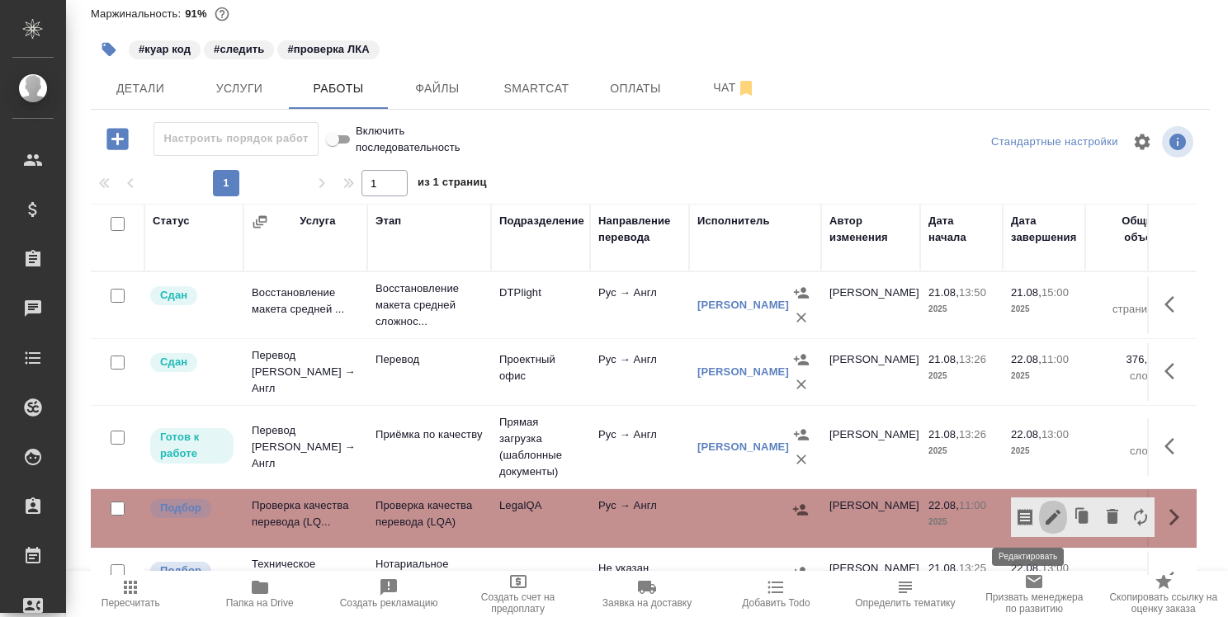
click at [1043, 508] on icon "button" at bounding box center [1053, 518] width 20 height 20
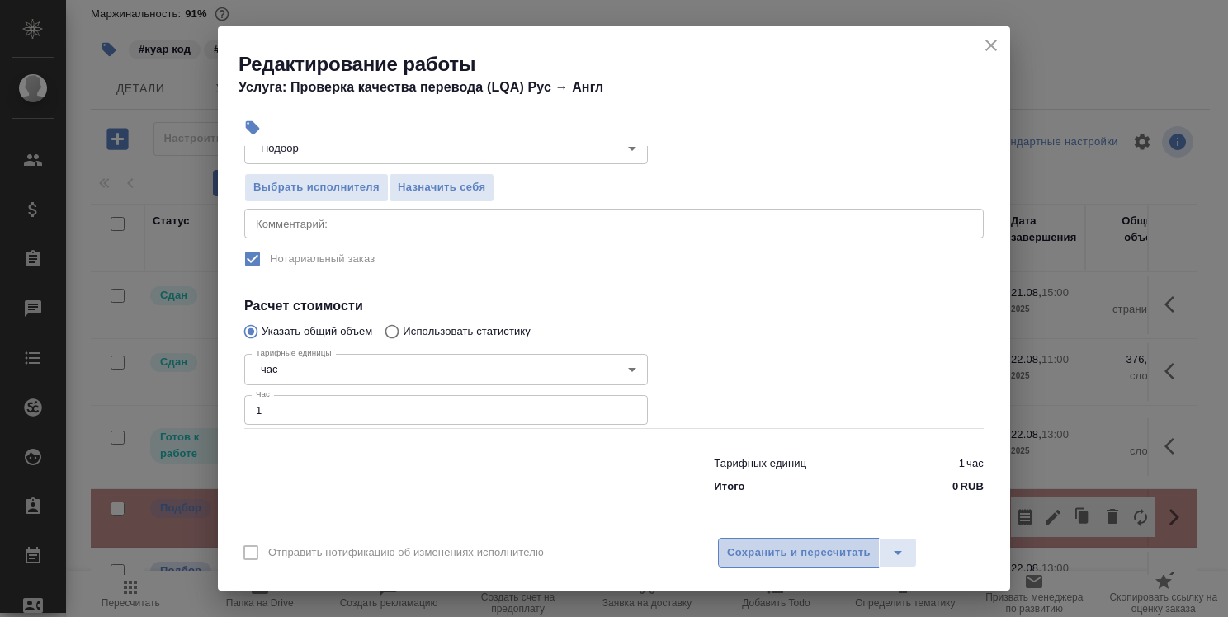
click at [750, 554] on span "Сохранить и пересчитать" at bounding box center [799, 553] width 144 height 19
